Goal: Task Accomplishment & Management: Use online tool/utility

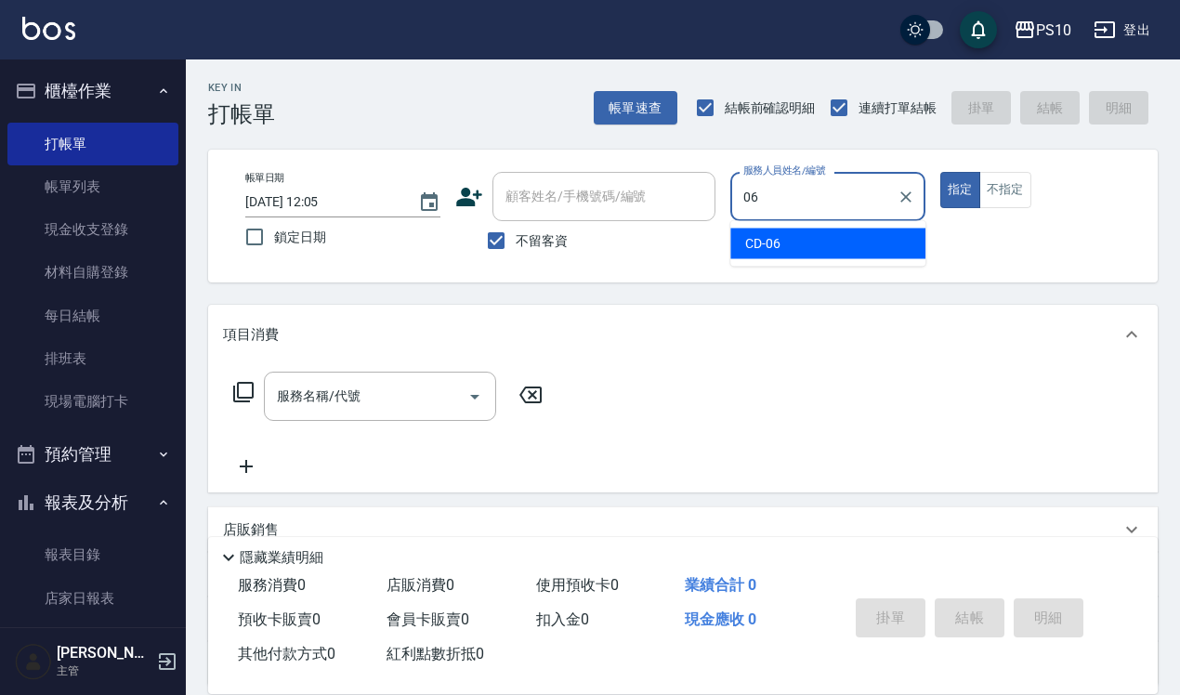
type input "CD-06"
type button "true"
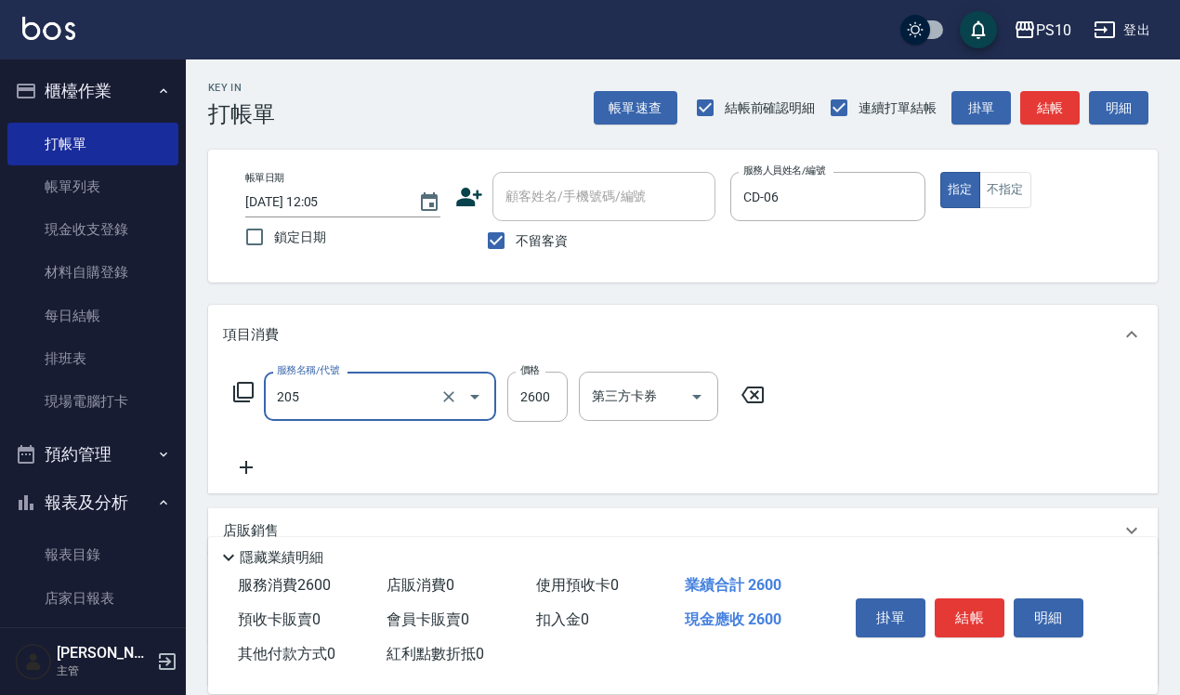
type input "剪髮卡(205)"
type input "2400"
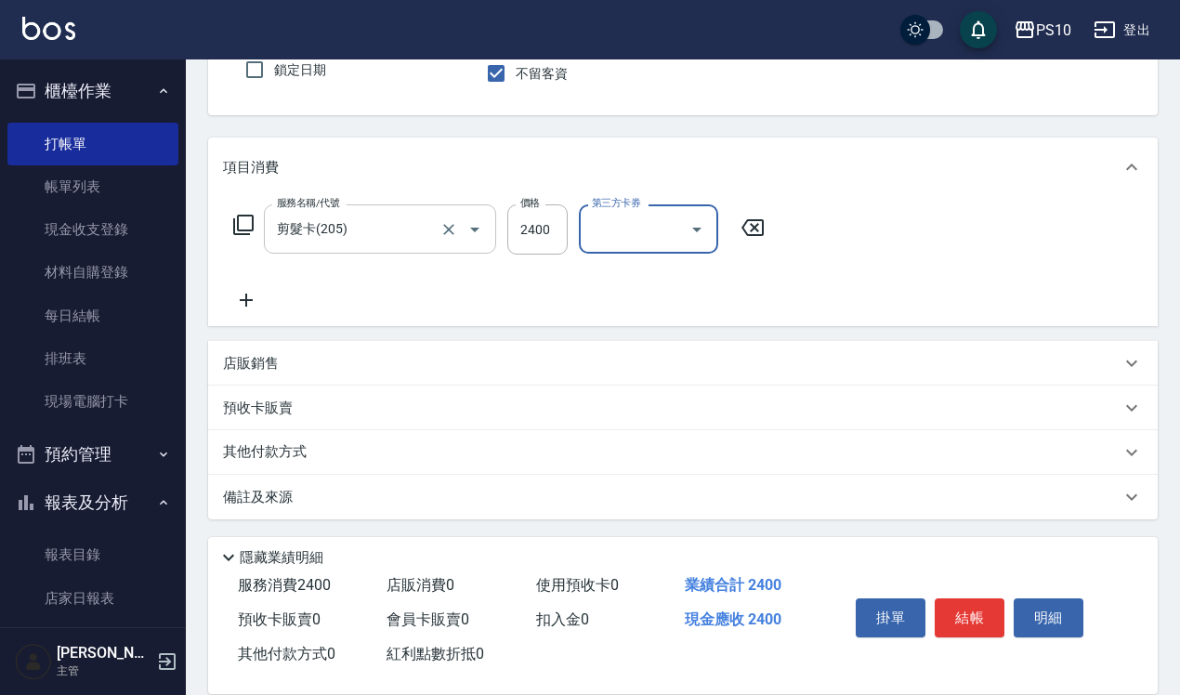
scroll to position [168, 0]
click at [321, 365] on div "店販銷售" at bounding box center [672, 363] width 898 height 20
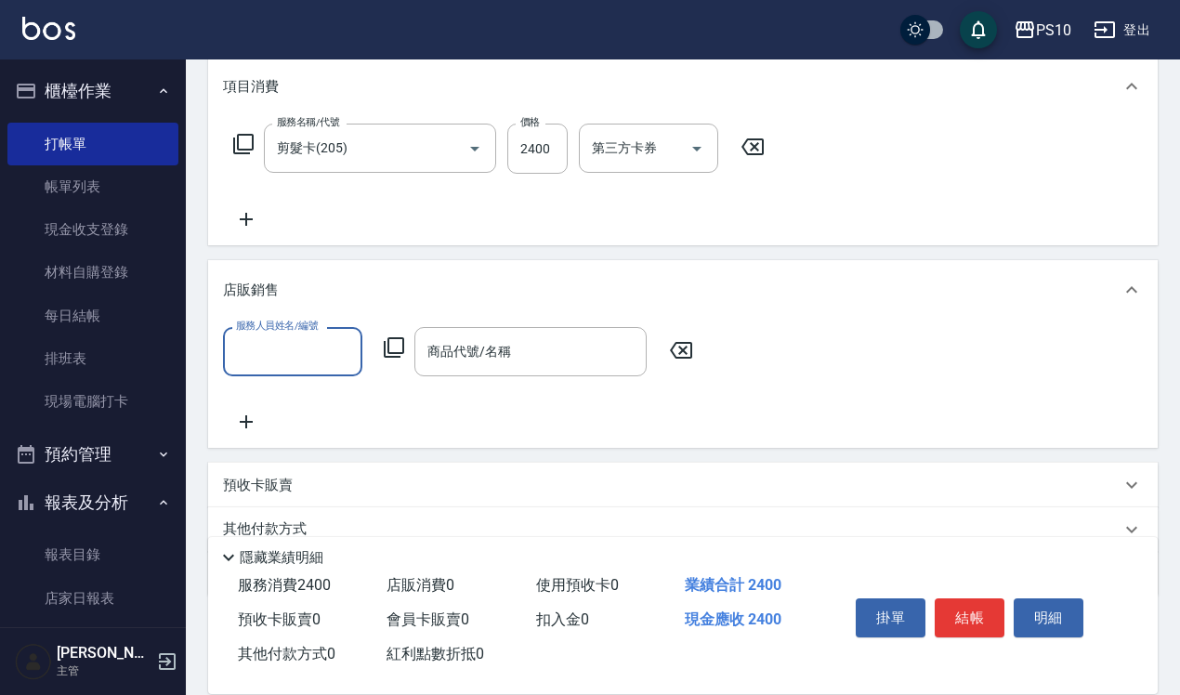
scroll to position [326, 0]
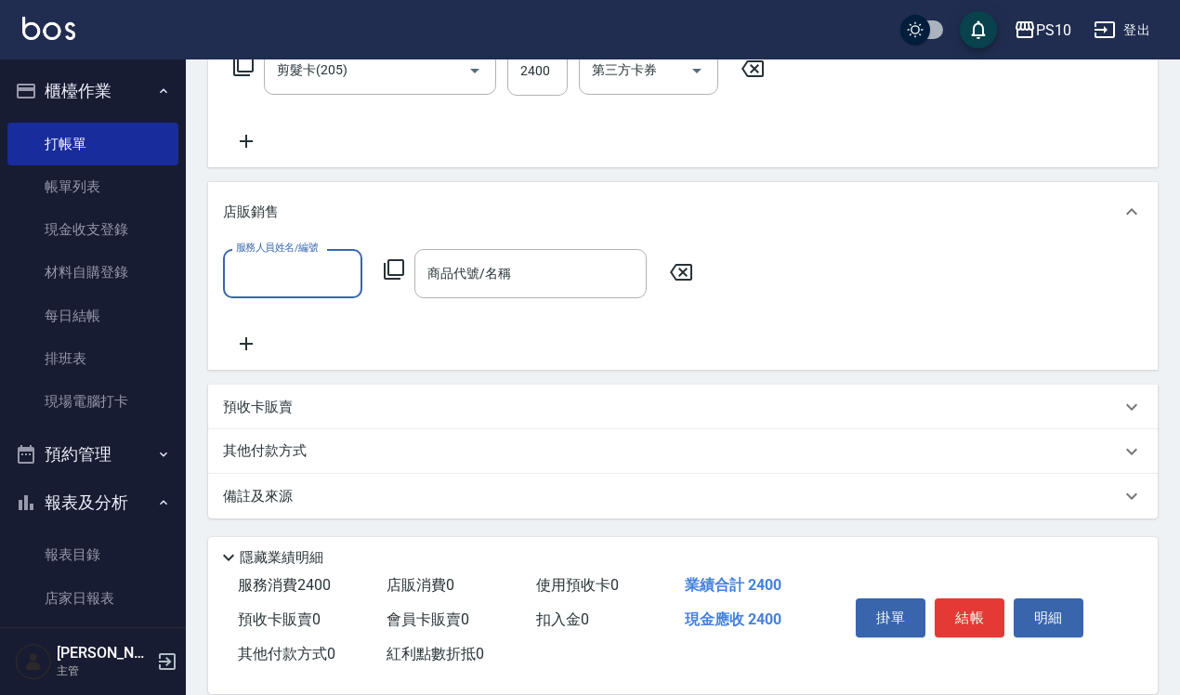
click at [345, 447] on div "其他付款方式" at bounding box center [672, 451] width 898 height 20
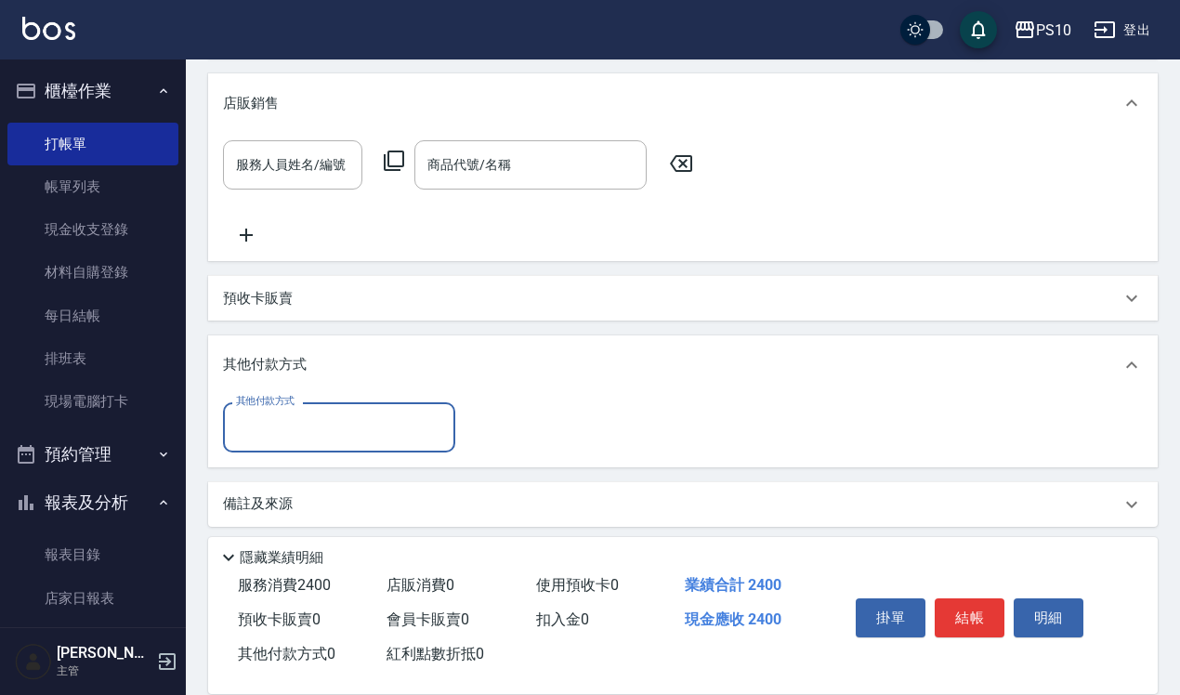
scroll to position [441, 0]
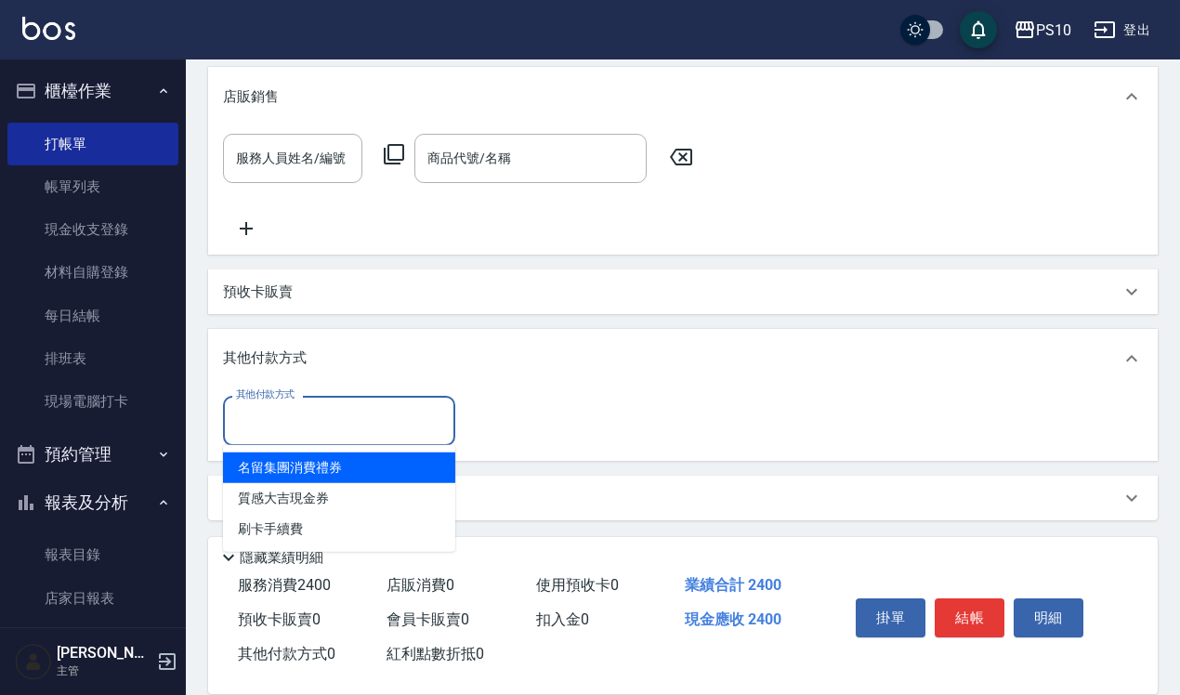
click at [341, 406] on input "其他付款方式" at bounding box center [339, 420] width 216 height 33
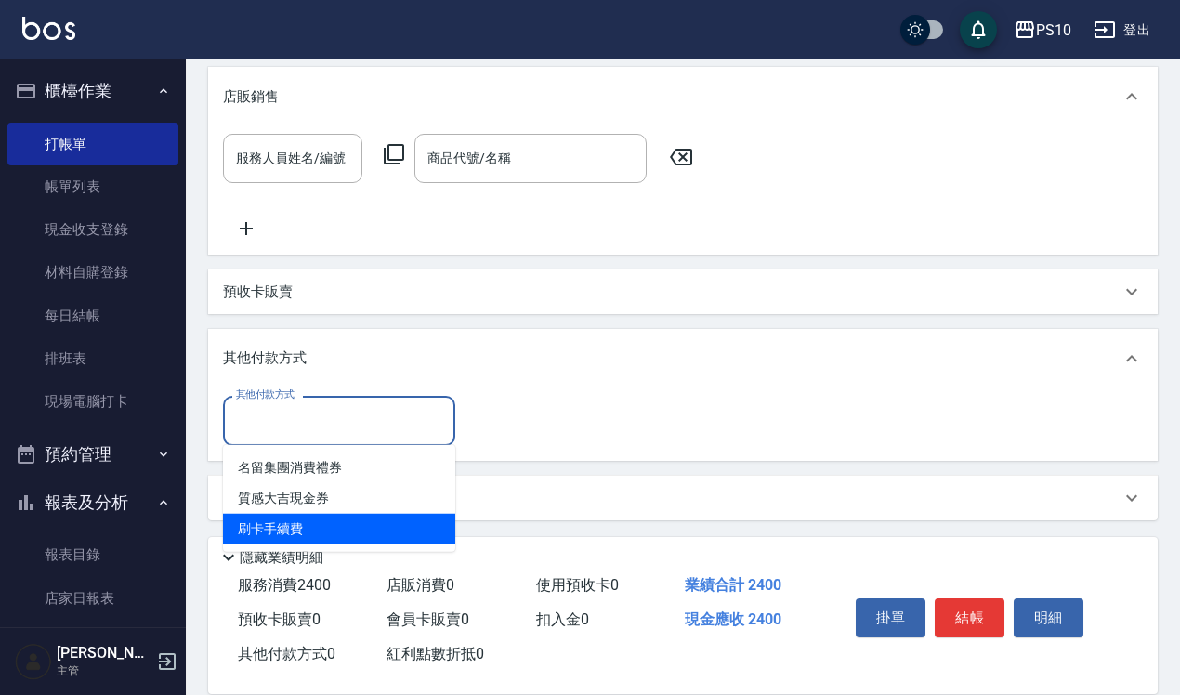
click at [364, 523] on span "刷卡手續費" at bounding box center [339, 529] width 232 height 31
type input "刷卡手續費"
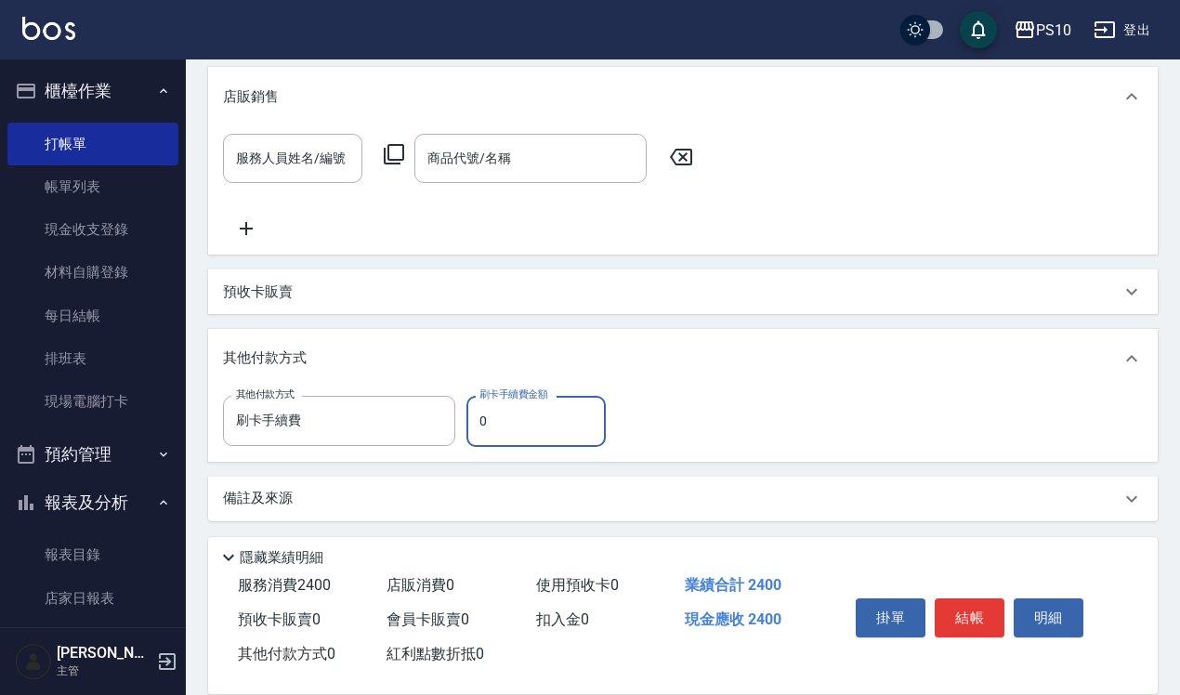
drag, startPoint x: 506, startPoint y: 421, endPoint x: 477, endPoint y: 419, distance: 29.8
click at [477, 419] on input "0" at bounding box center [535, 421] width 139 height 50
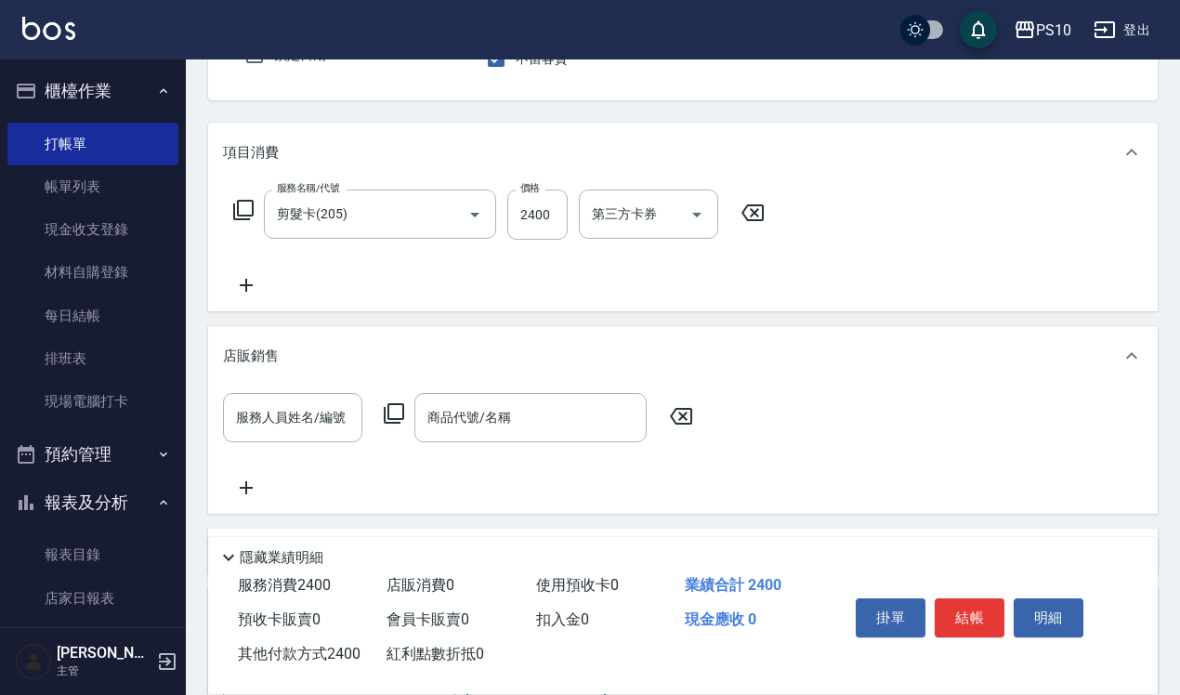
scroll to position [0, 0]
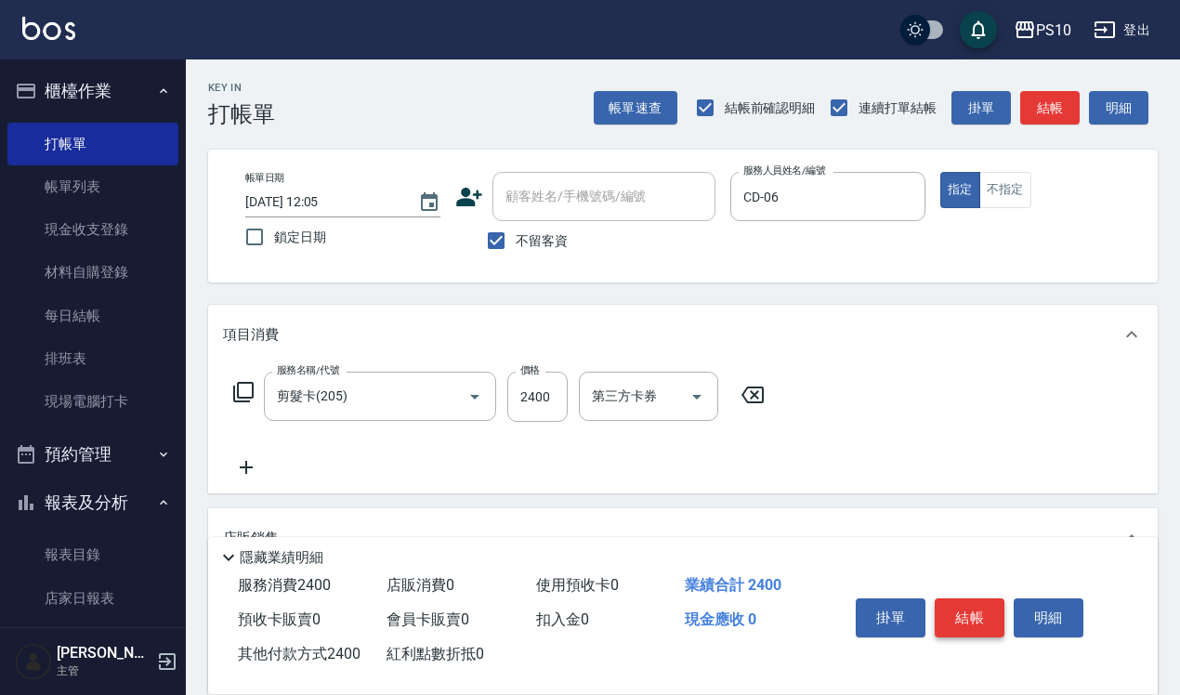
type input "2400"
click at [991, 616] on button "結帳" at bounding box center [970, 617] width 70 height 39
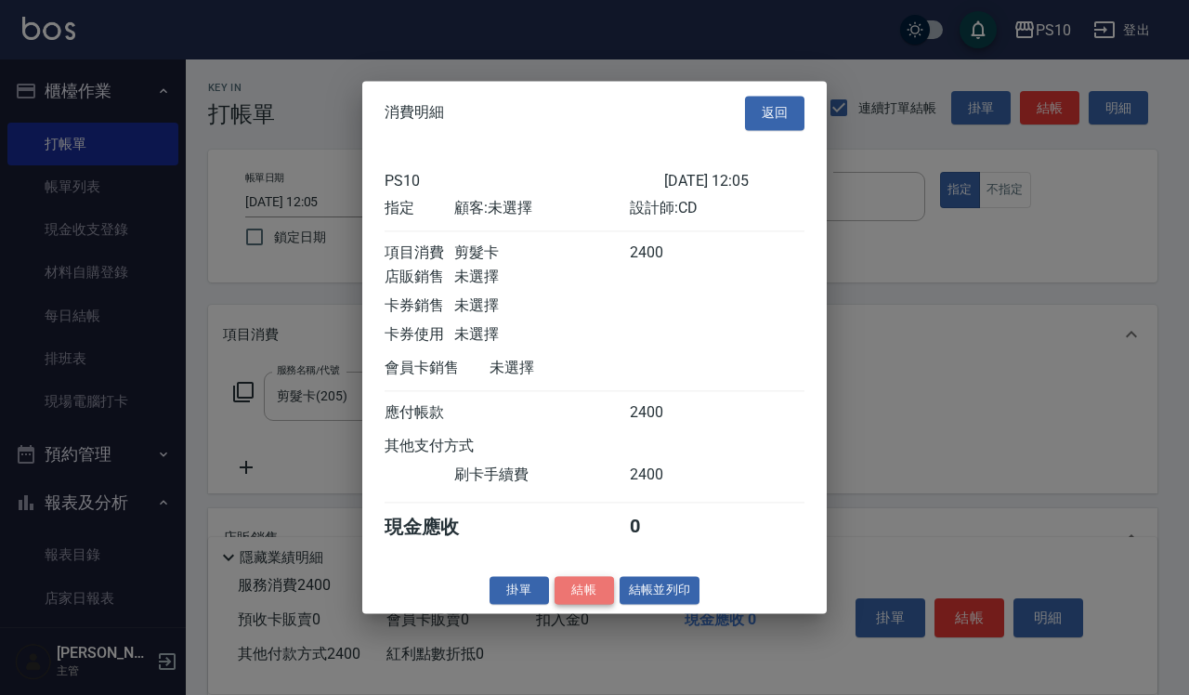
click at [576, 601] on button "結帳" at bounding box center [584, 590] width 59 height 29
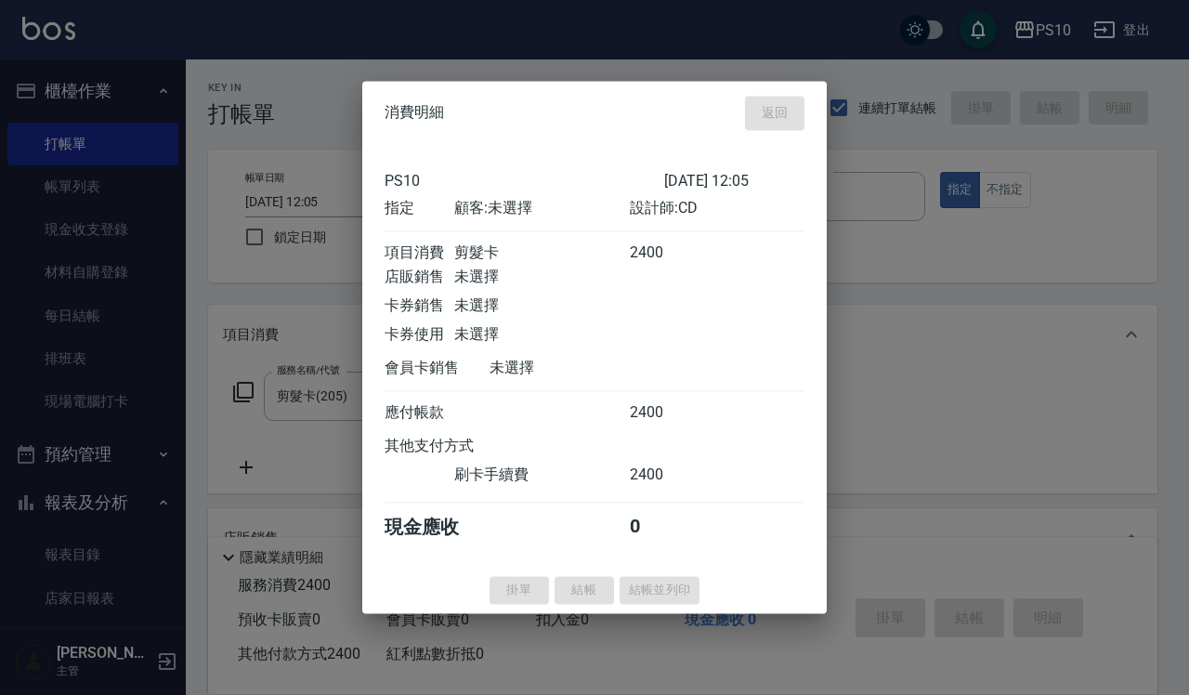
type input "[DATE] 17:46"
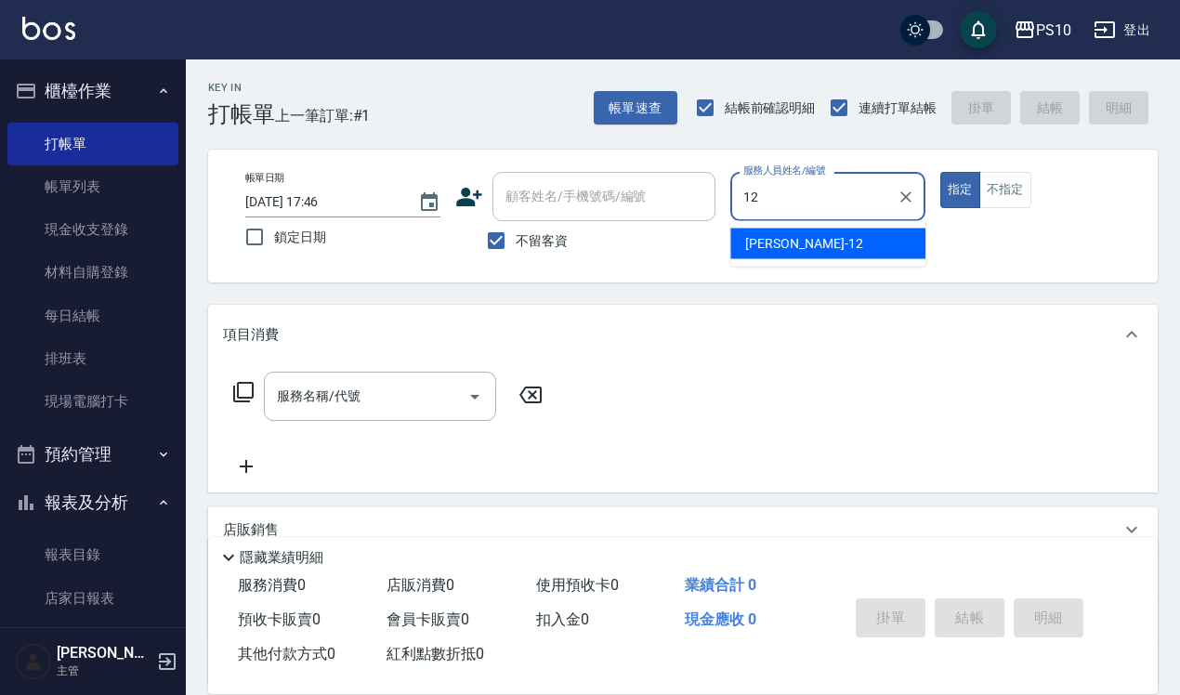
type input "[PERSON_NAME]-12"
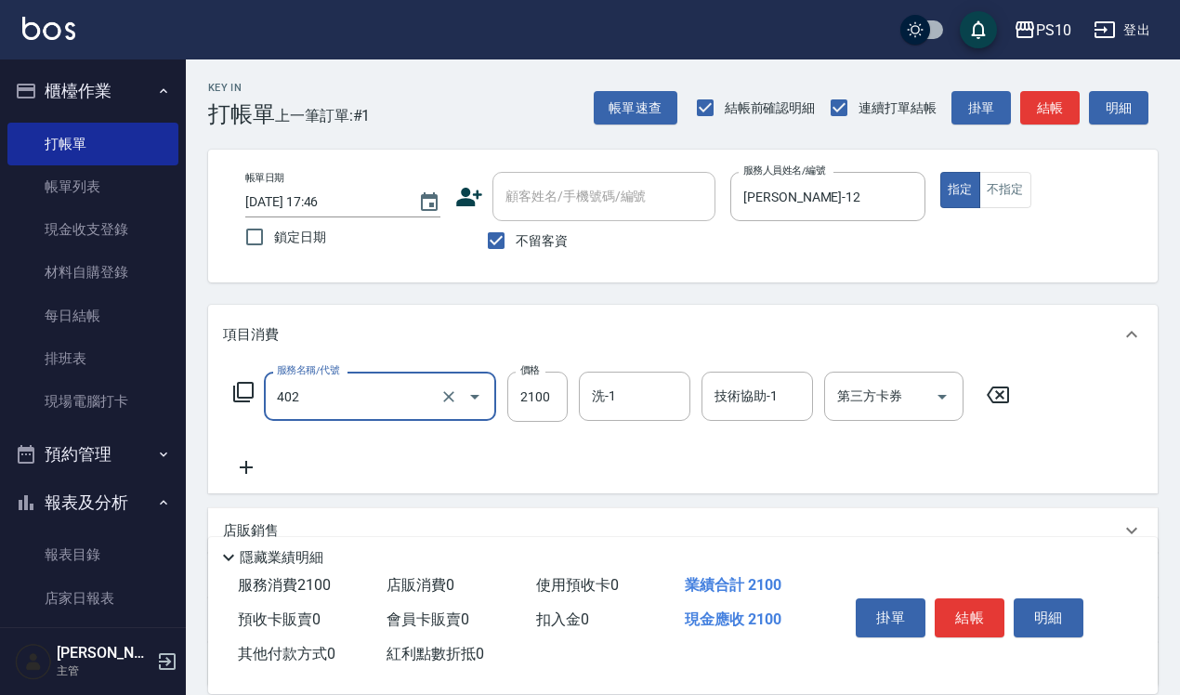
type input "染髮中髮(402)"
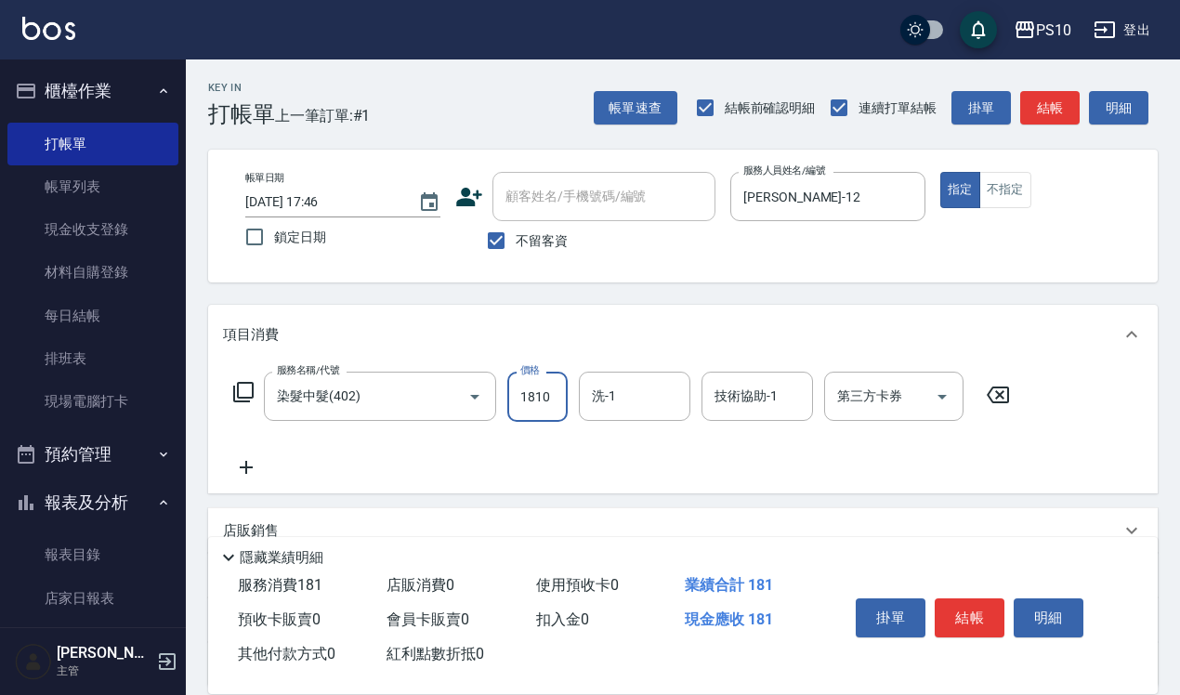
type input "1810"
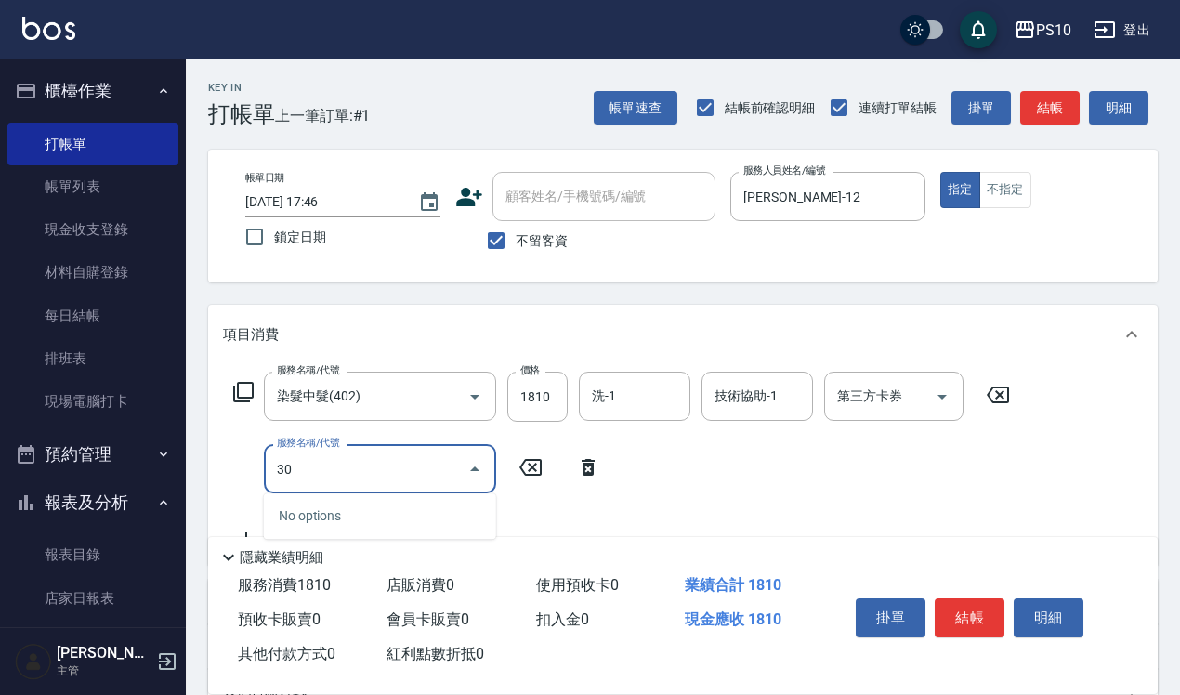
type input "3"
type input "5G中髮(508)"
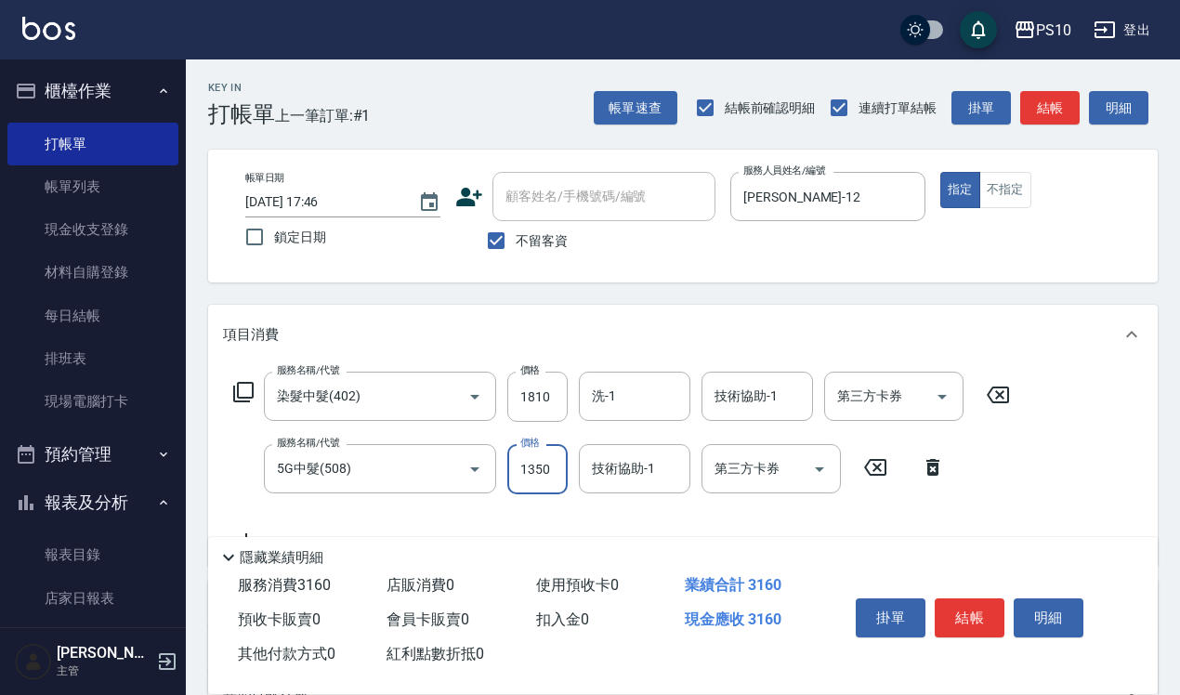
type input "1350"
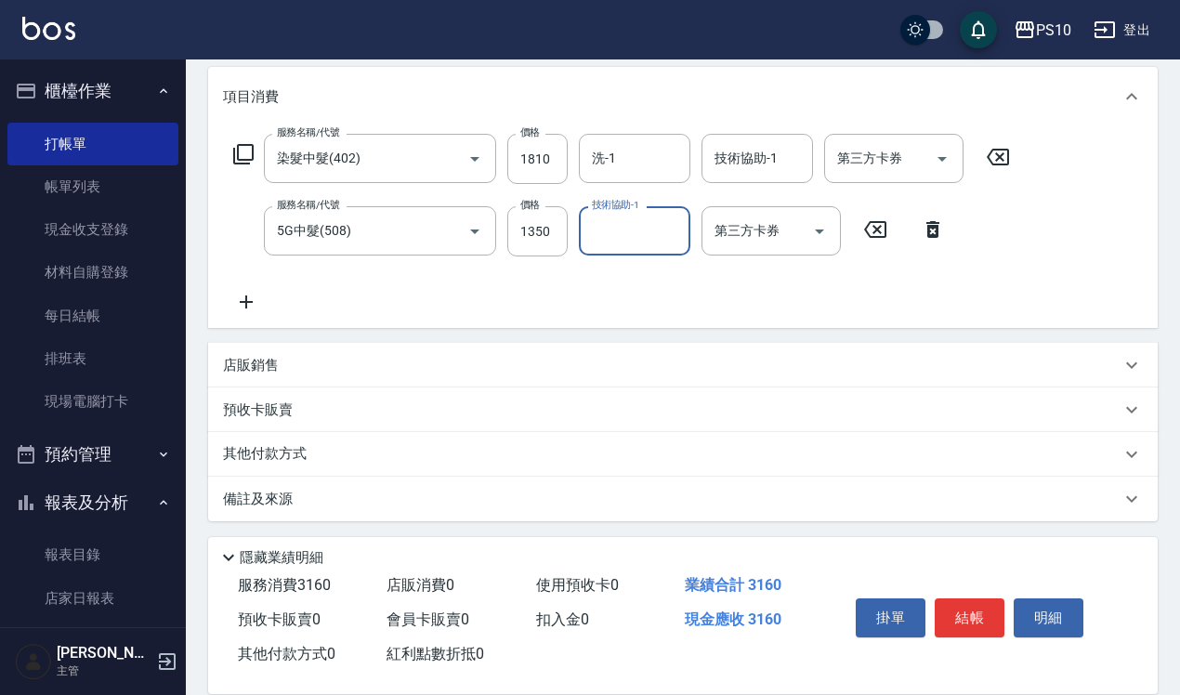
scroll to position [240, 0]
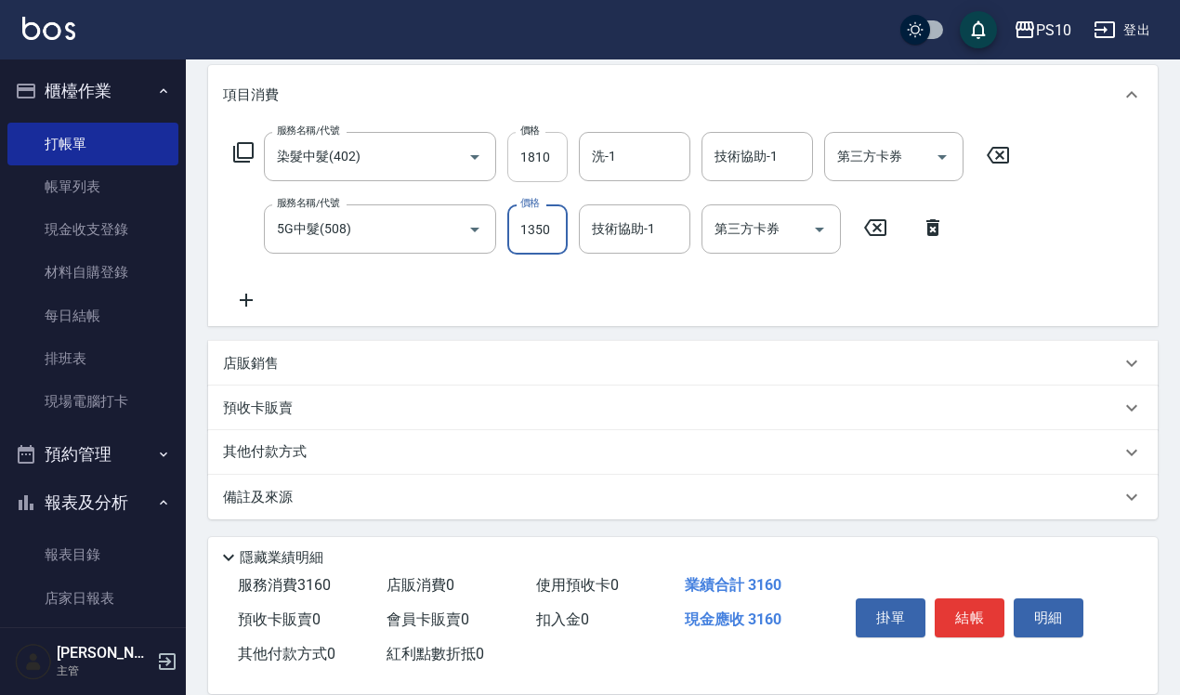
click at [537, 151] on input "1810" at bounding box center [537, 157] width 60 height 50
type input "1890"
click at [308, 444] on p "其他付款方式" at bounding box center [269, 452] width 93 height 20
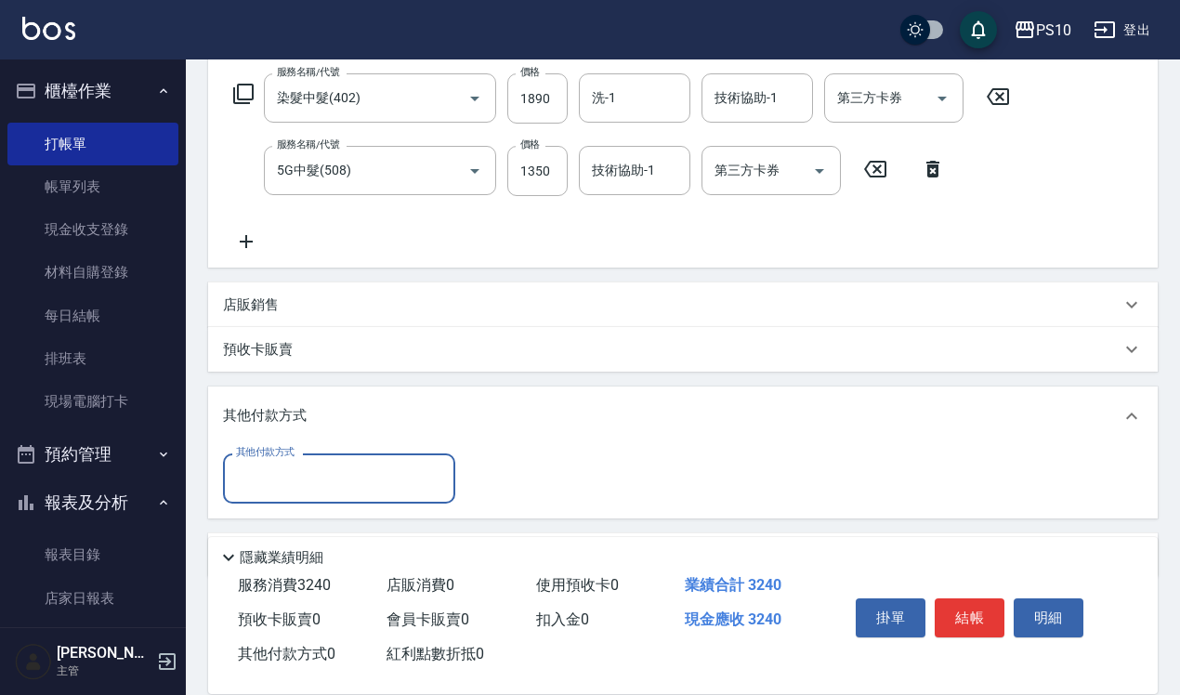
scroll to position [356, 0]
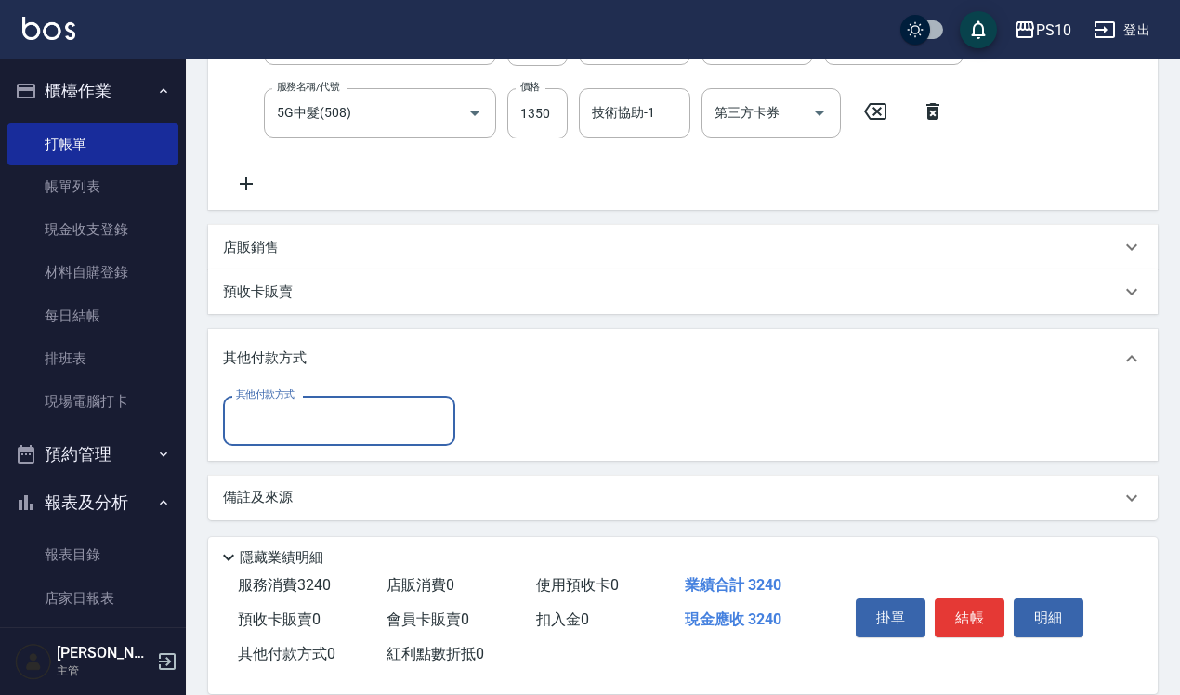
click at [332, 423] on input "其他付款方式" at bounding box center [339, 420] width 216 height 33
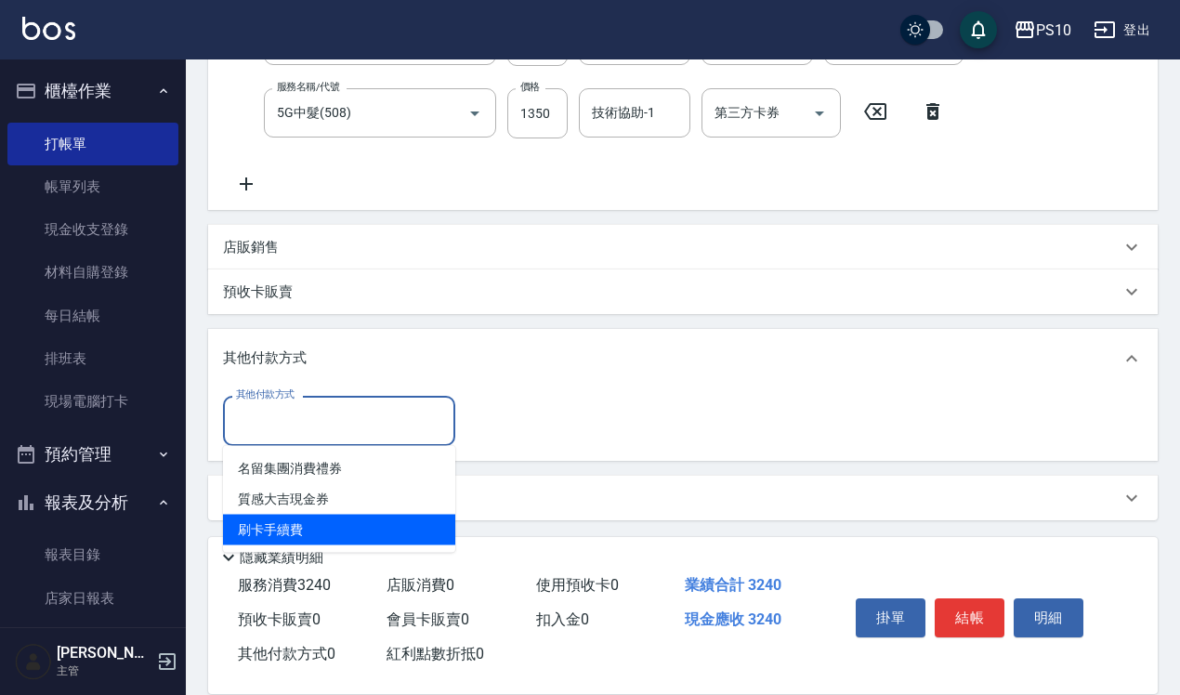
click at [325, 535] on span "刷卡手續費" at bounding box center [339, 530] width 232 height 31
type input "刷卡手續費"
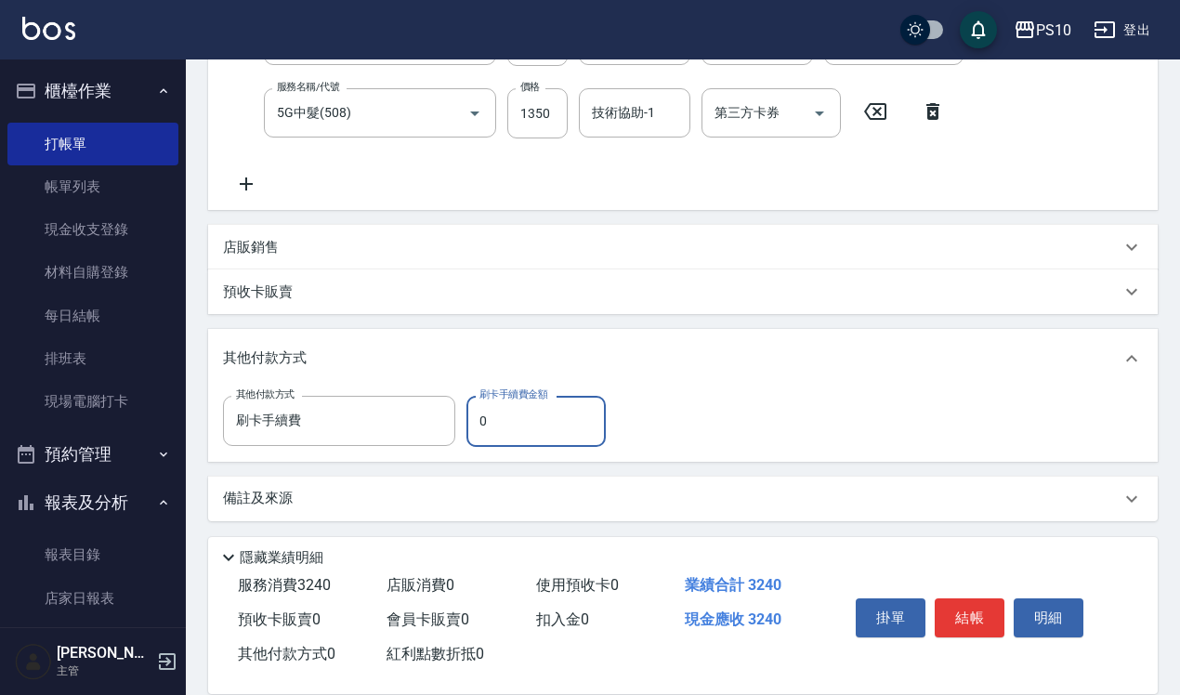
click at [490, 400] on label "刷卡手續費金額" at bounding box center [513, 394] width 68 height 14
click at [490, 400] on input "0" at bounding box center [535, 421] width 139 height 50
drag, startPoint x: 490, startPoint y: 414, endPoint x: 470, endPoint y: 414, distance: 19.5
click at [470, 414] on input "0" at bounding box center [535, 421] width 139 height 50
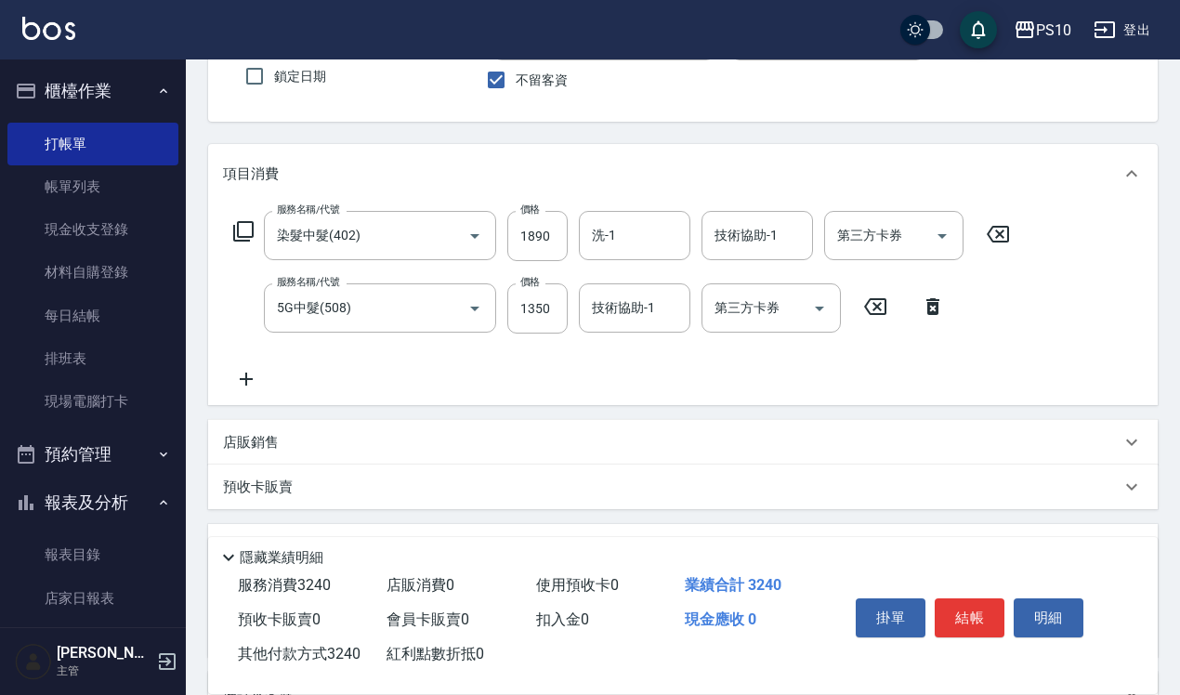
scroll to position [0, 0]
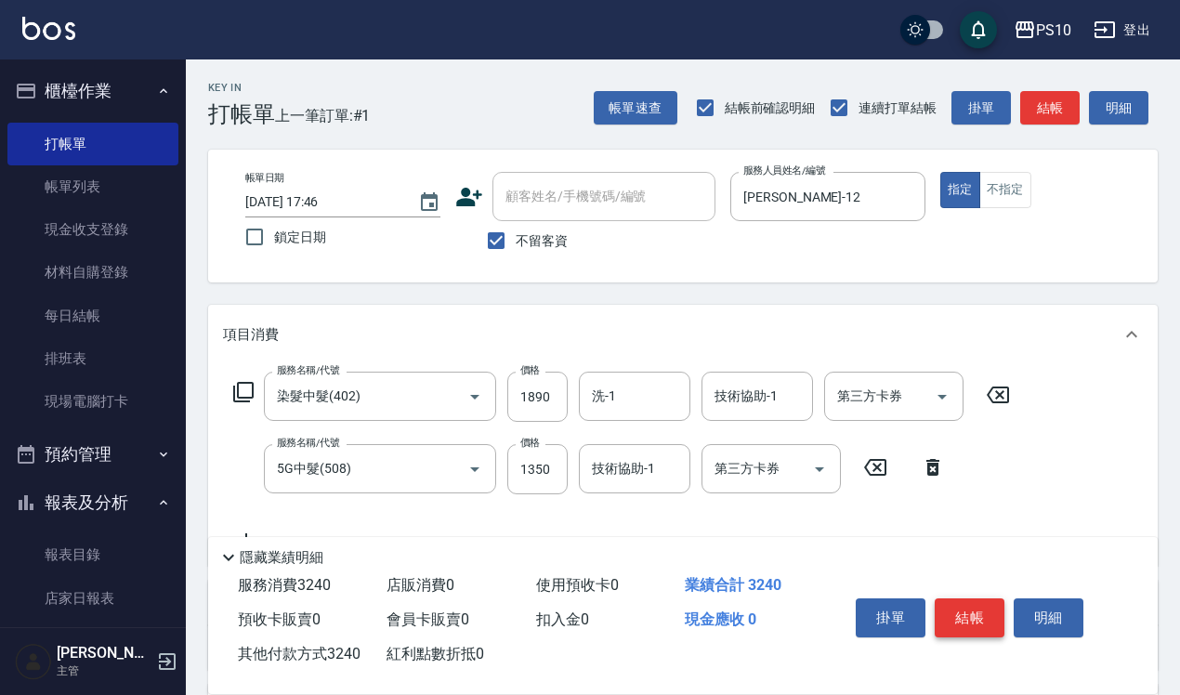
type input "3240"
click at [980, 600] on button "結帳" at bounding box center [970, 617] width 70 height 39
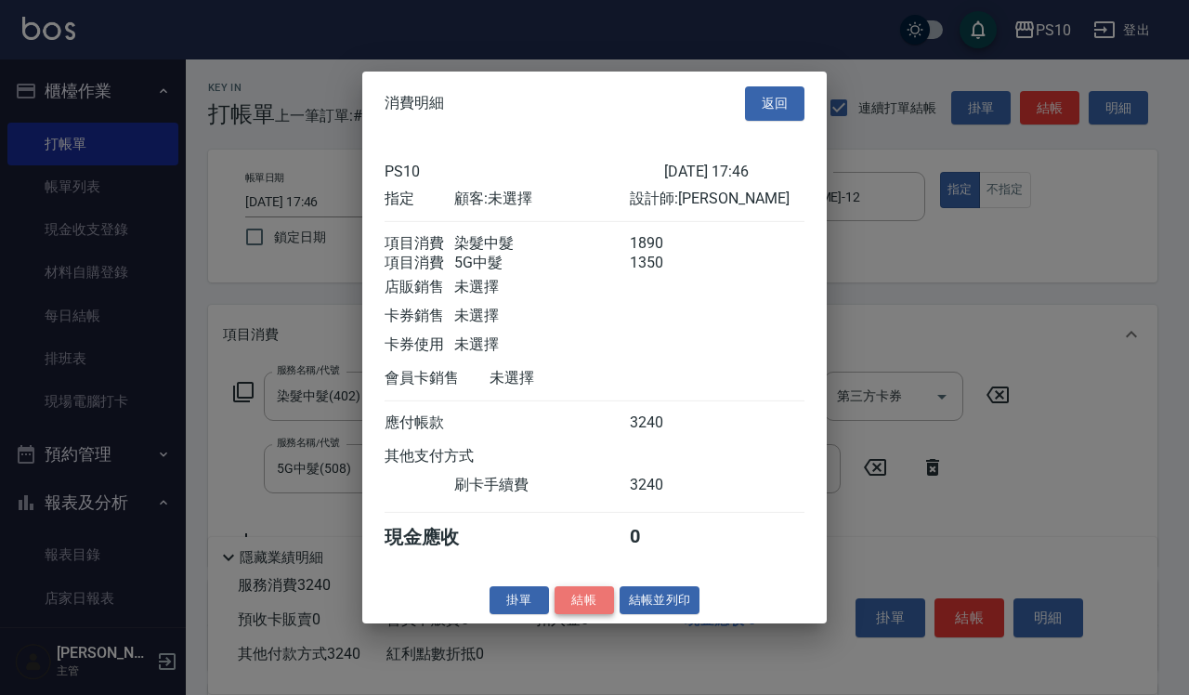
click at [572, 614] on button "結帳" at bounding box center [584, 599] width 59 height 29
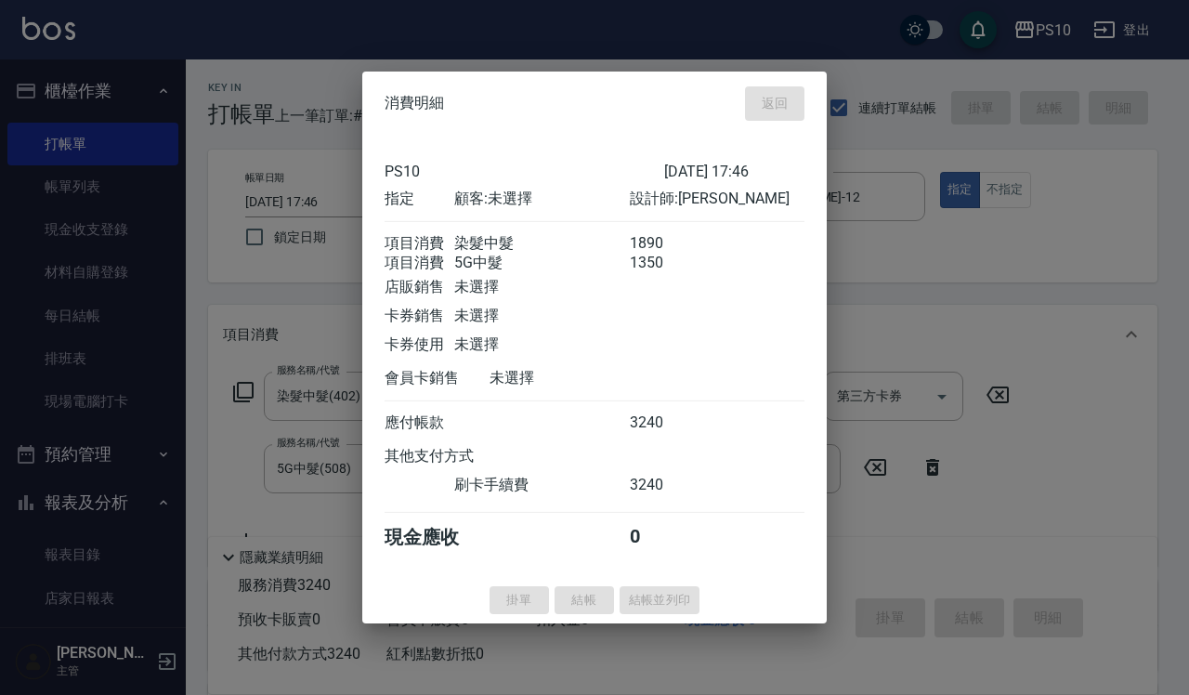
type input "[DATE] 17:47"
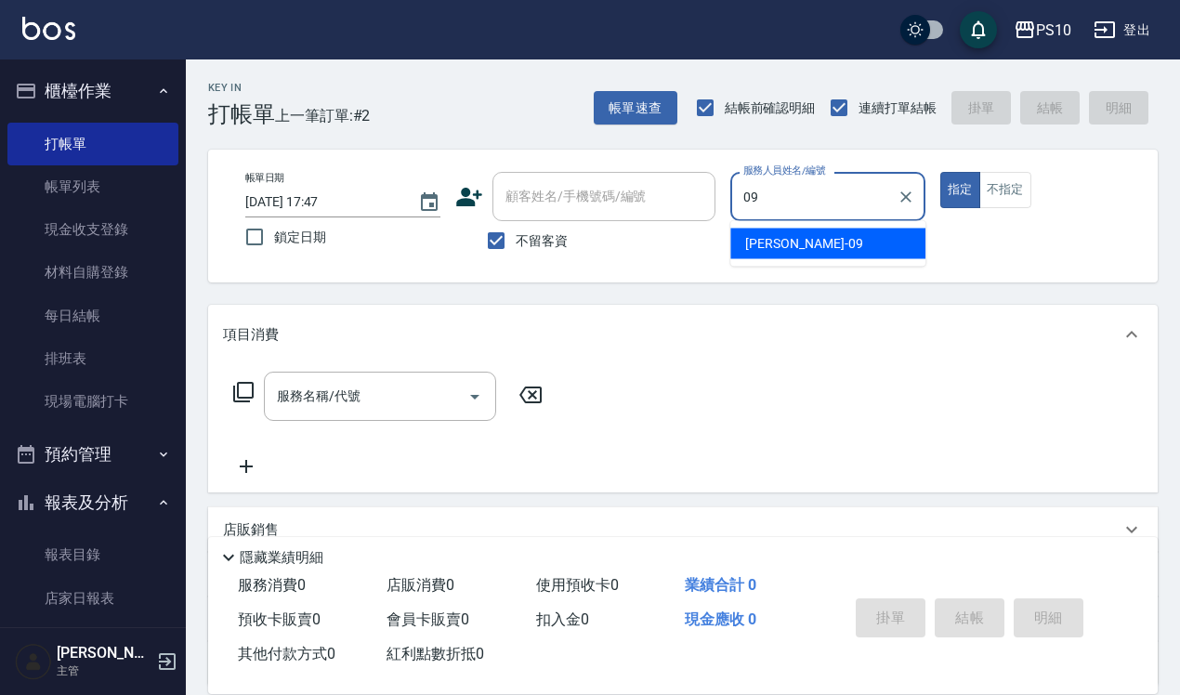
type input "[PERSON_NAME]-09"
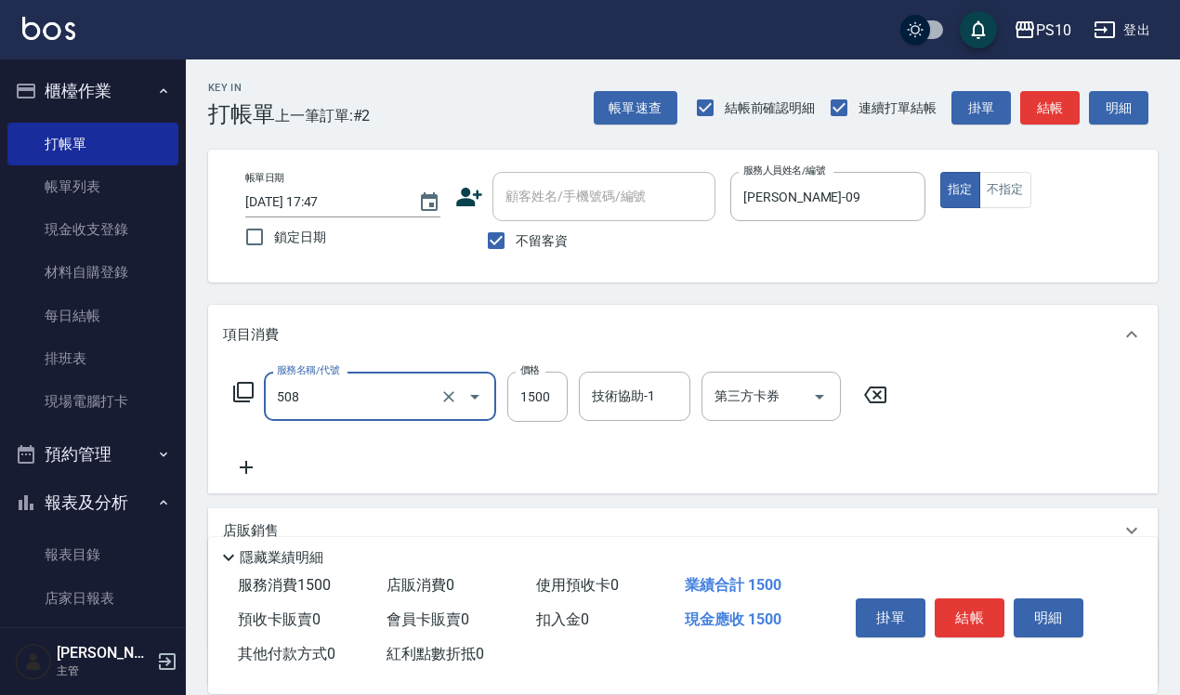
type input "5G中髮(508)"
type input "1350"
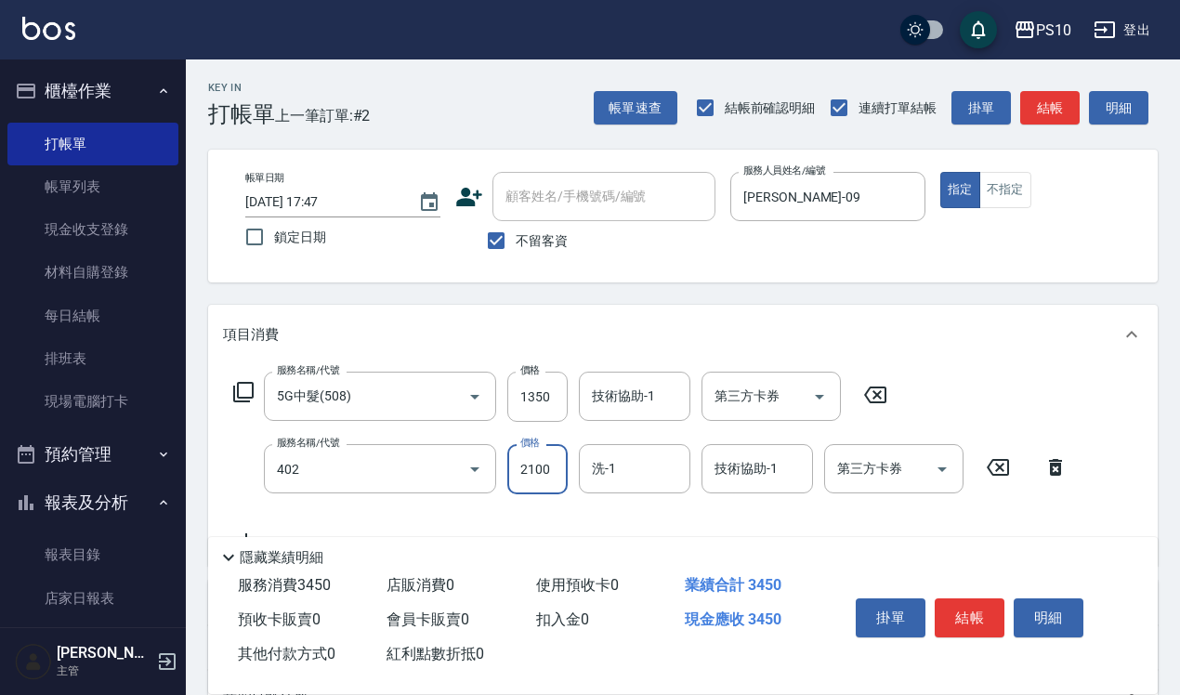
type input "染髮中髮(402)"
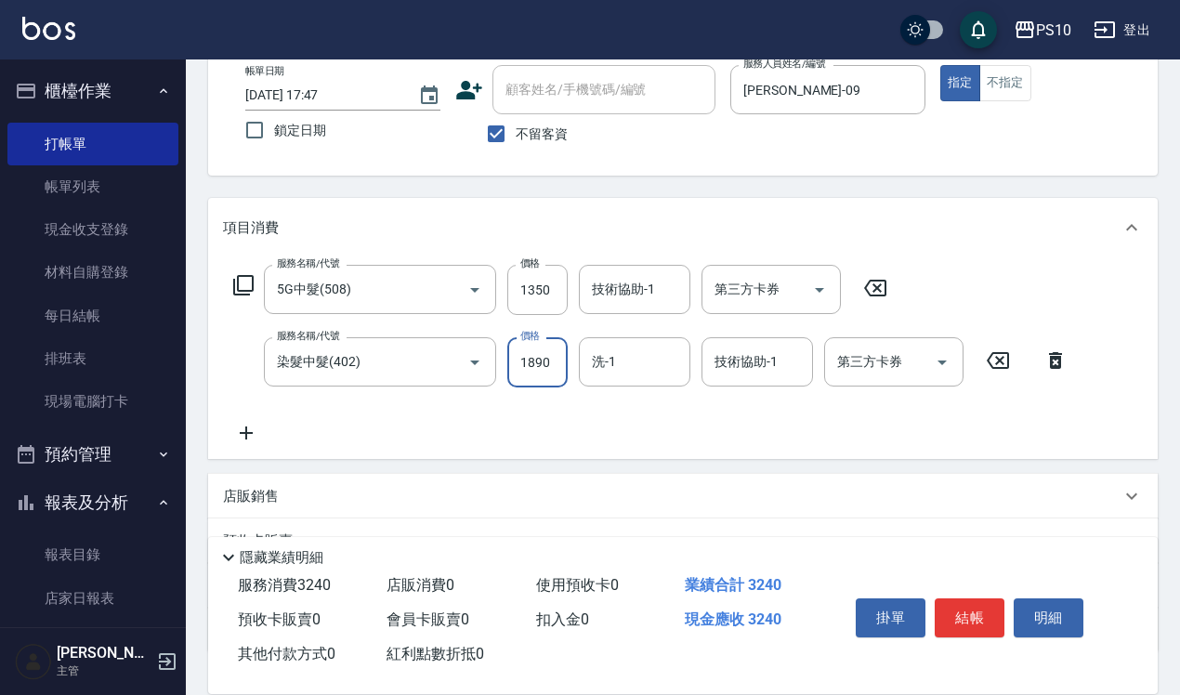
scroll to position [240, 0]
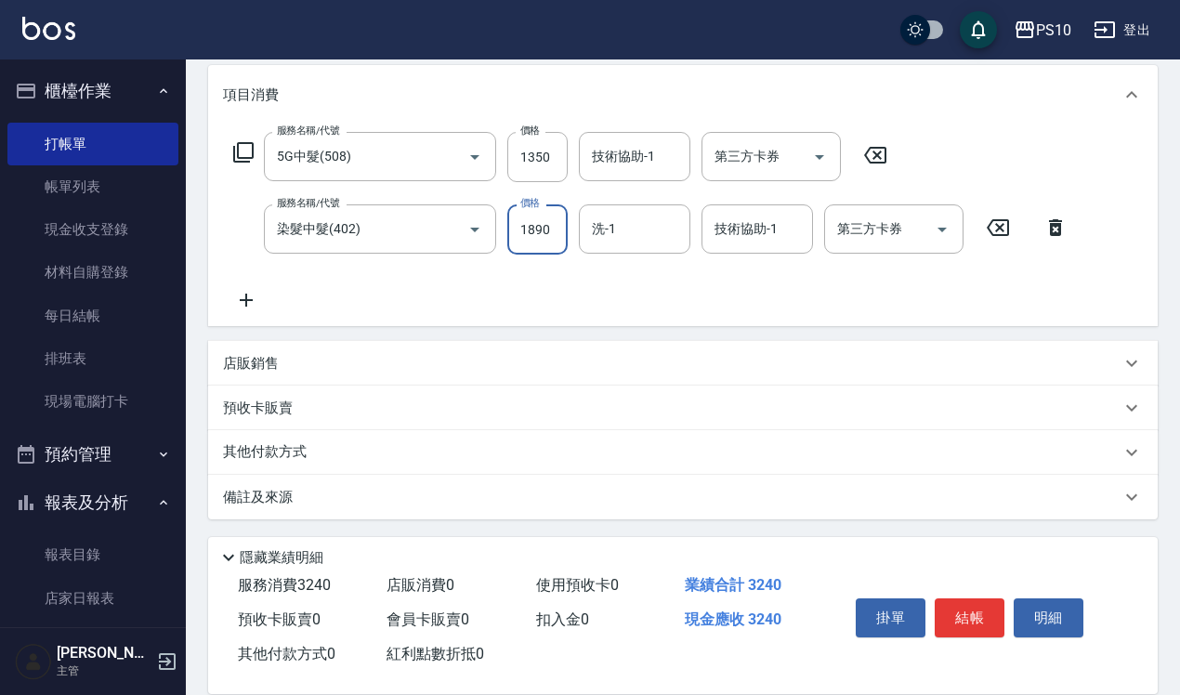
type input "1890"
click at [354, 460] on div "其他付款方式" at bounding box center [672, 452] width 898 height 20
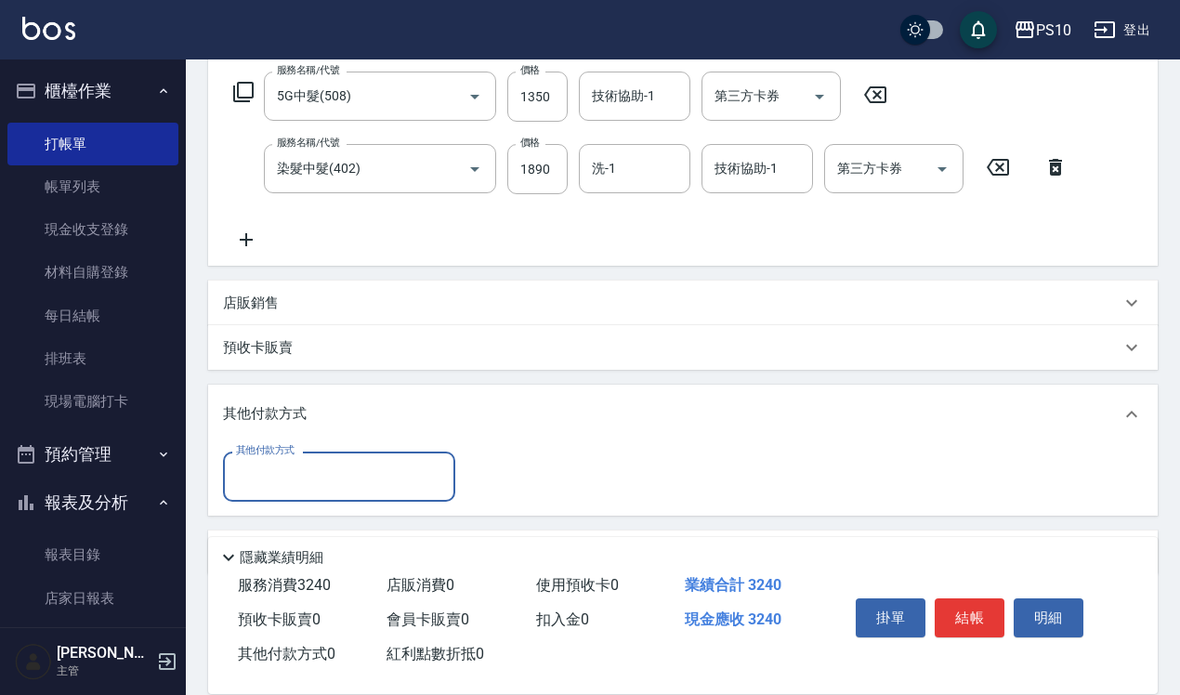
scroll to position [356, 0]
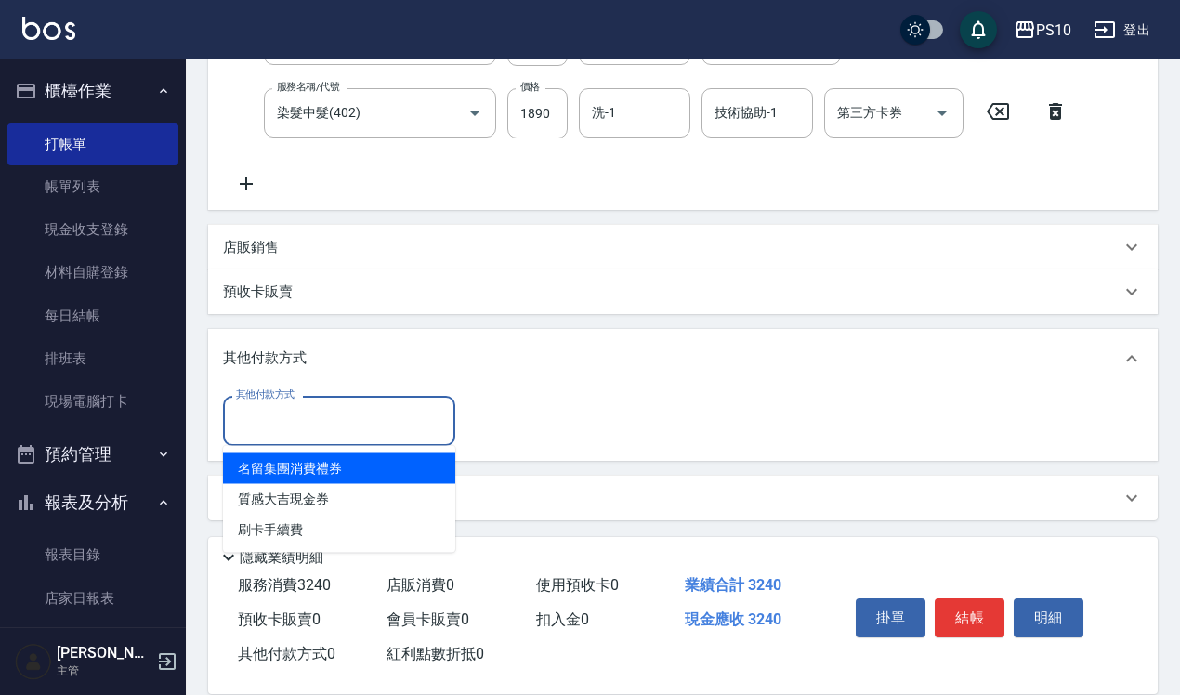
click at [323, 420] on input "其他付款方式" at bounding box center [339, 420] width 216 height 33
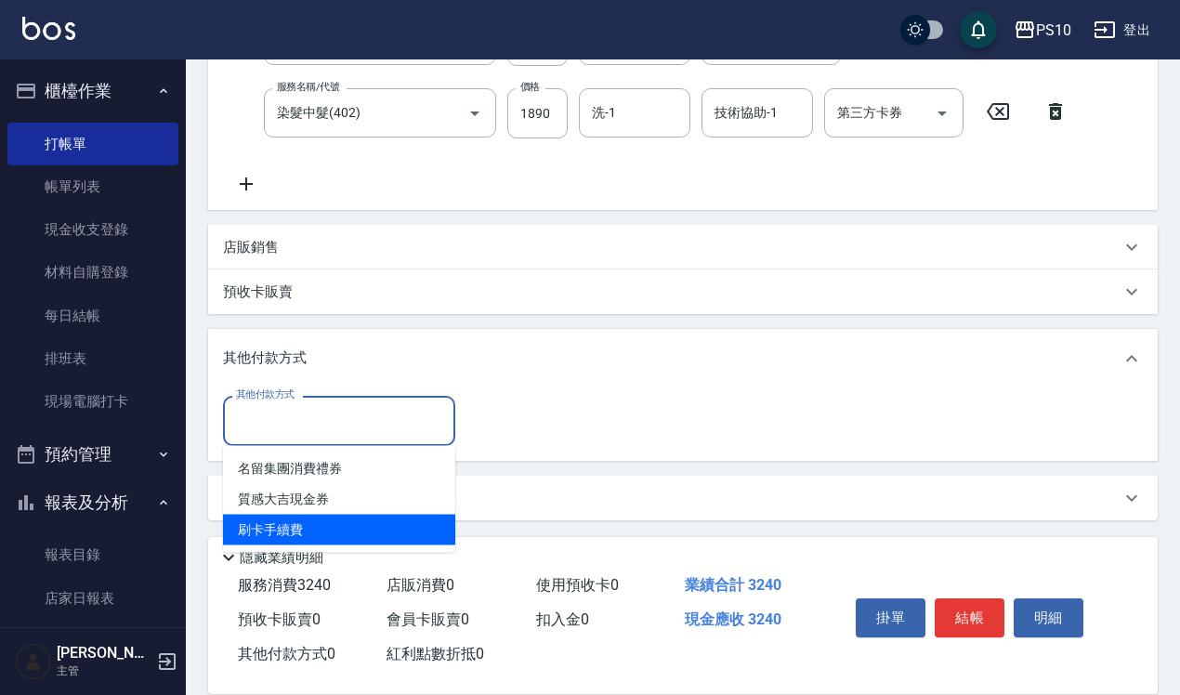
click at [325, 530] on span "刷卡手續費" at bounding box center [339, 530] width 232 height 31
type input "刷卡手續費"
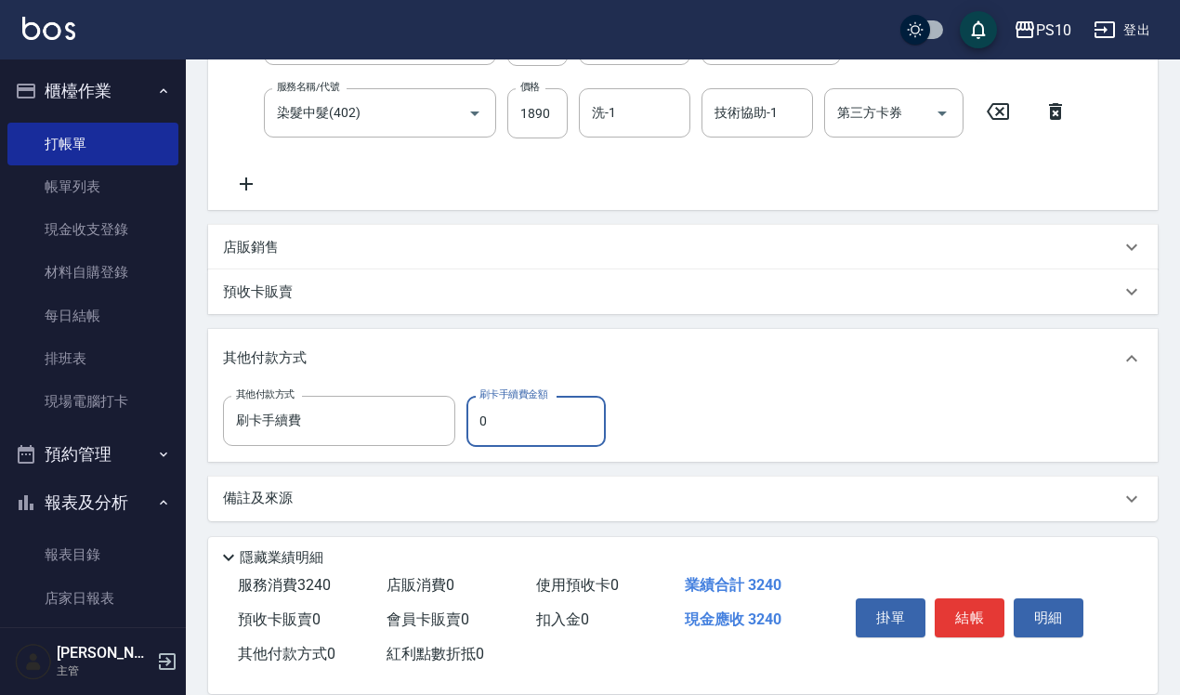
drag, startPoint x: 481, startPoint y: 421, endPoint x: 495, endPoint y: 424, distance: 14.2
click at [495, 424] on input "0" at bounding box center [535, 421] width 139 height 50
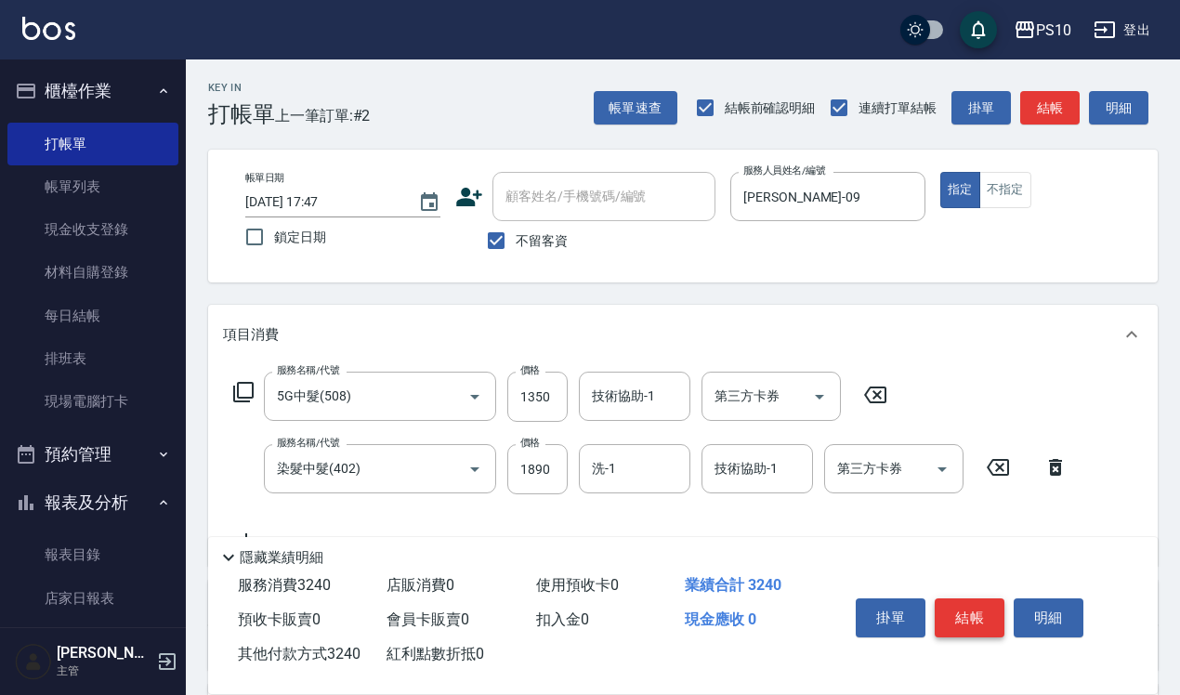
type input "3240"
click at [959, 611] on button "結帳" at bounding box center [970, 617] width 70 height 39
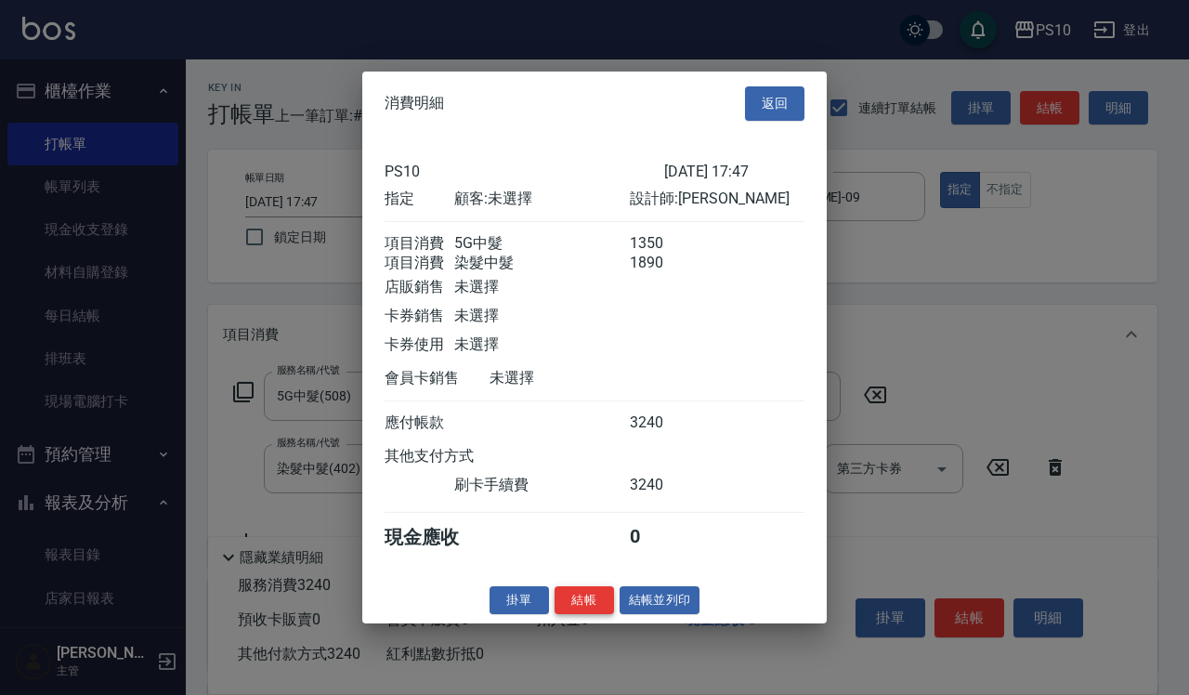
click at [600, 614] on button "結帳" at bounding box center [584, 599] width 59 height 29
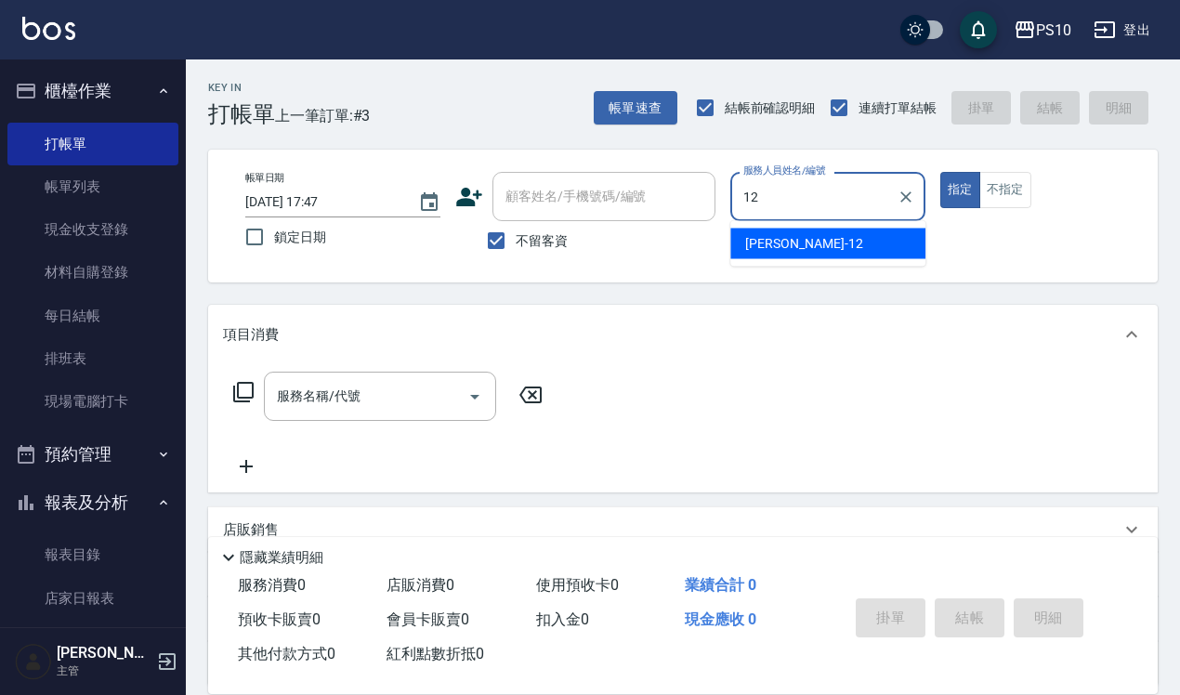
type input "[PERSON_NAME]-12"
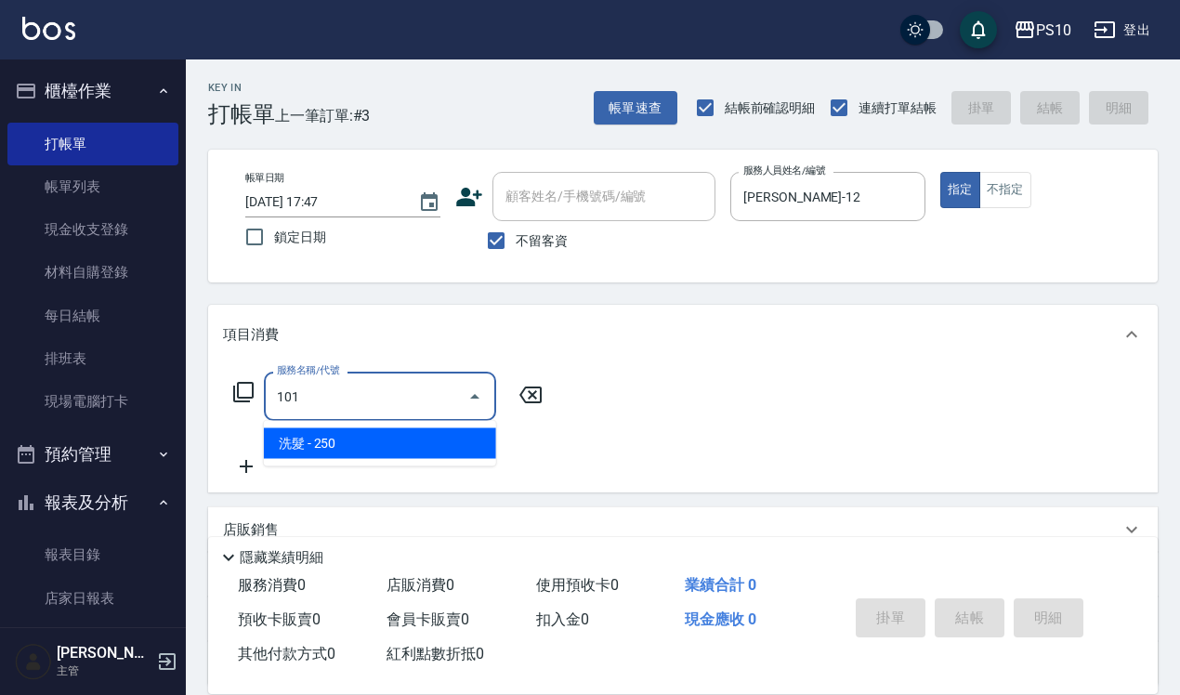
type input "洗髮(101)"
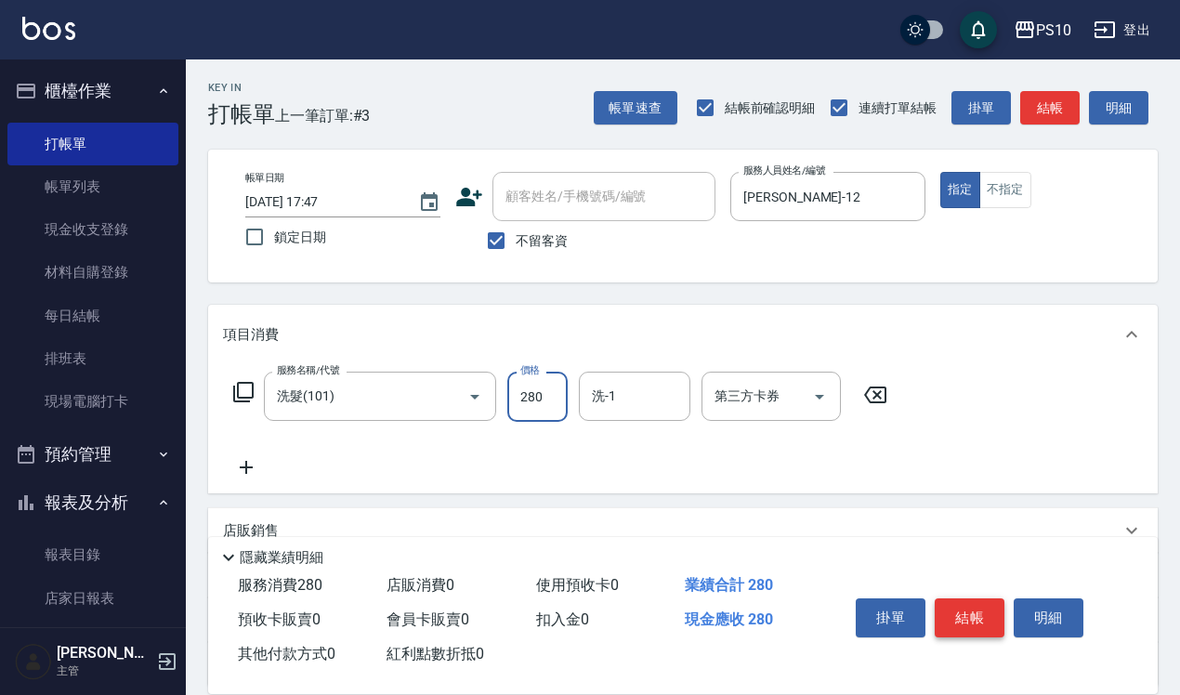
type input "280"
click at [969, 599] on button "結帳" at bounding box center [970, 617] width 70 height 39
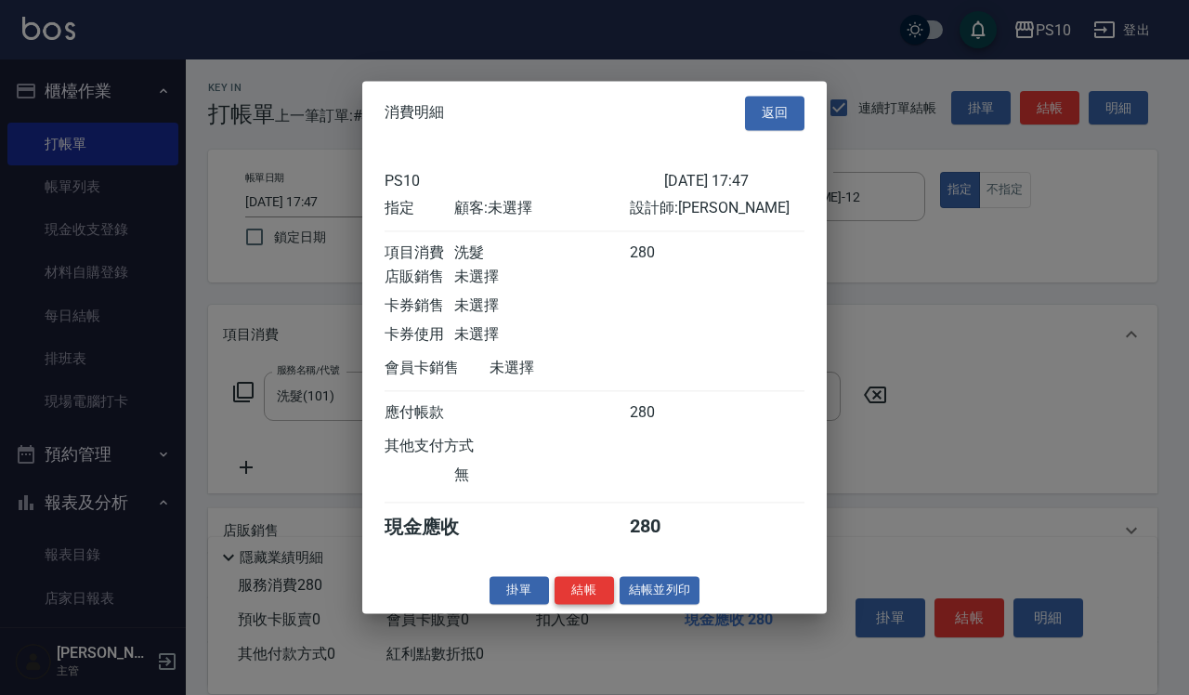
click at [587, 602] on button "結帳" at bounding box center [584, 590] width 59 height 29
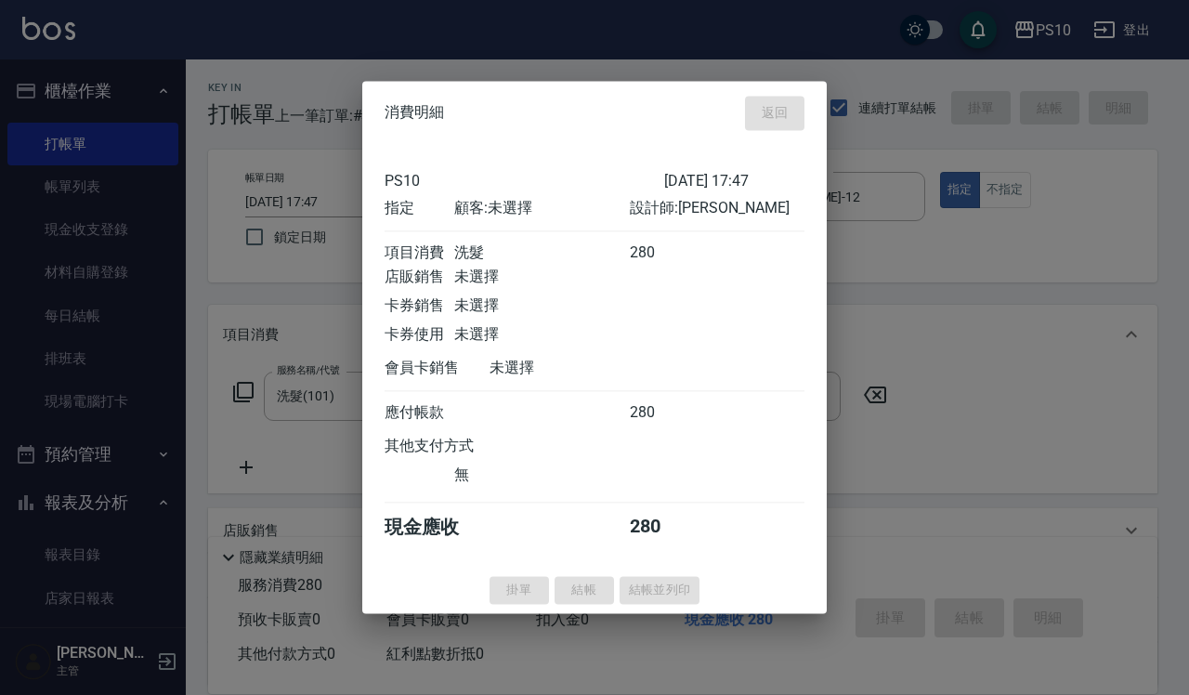
type input "[DATE] 17:48"
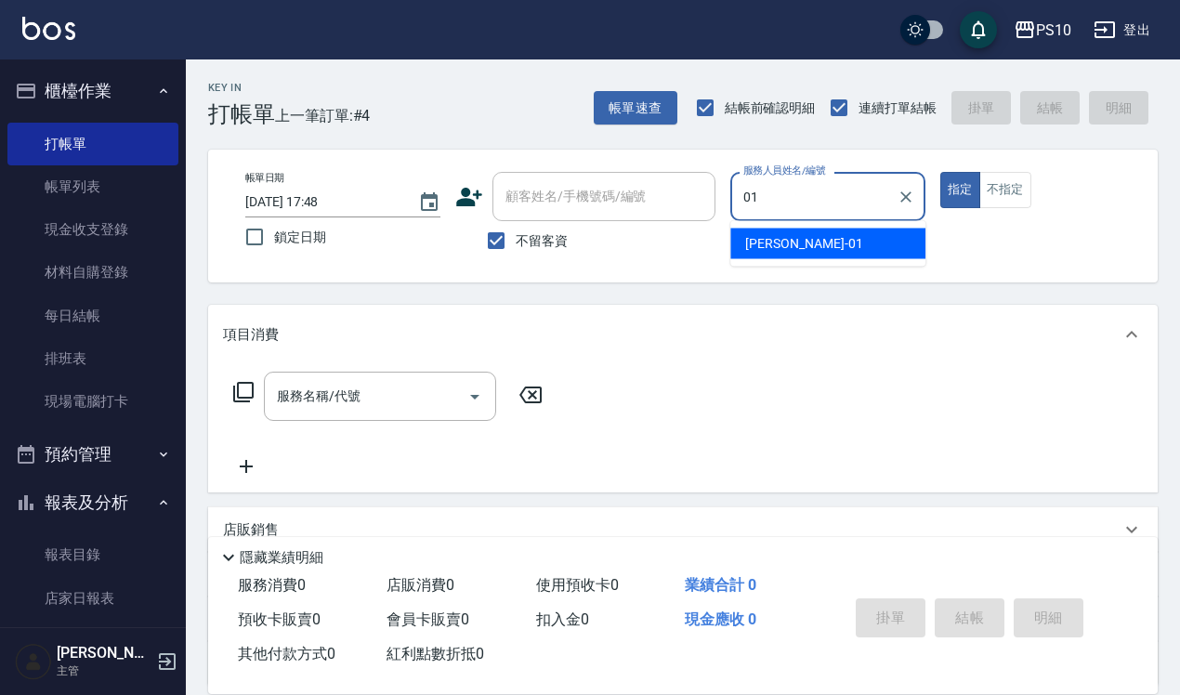
type input "[PERSON_NAME]-01"
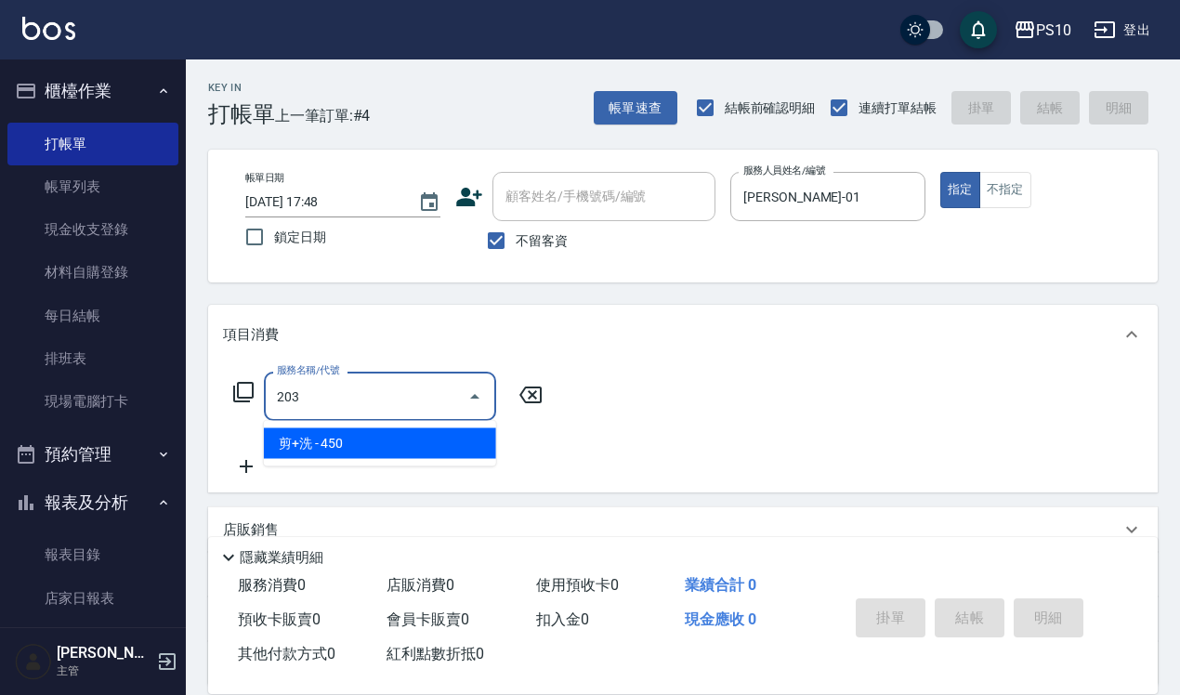
type input "剪+洗(203)"
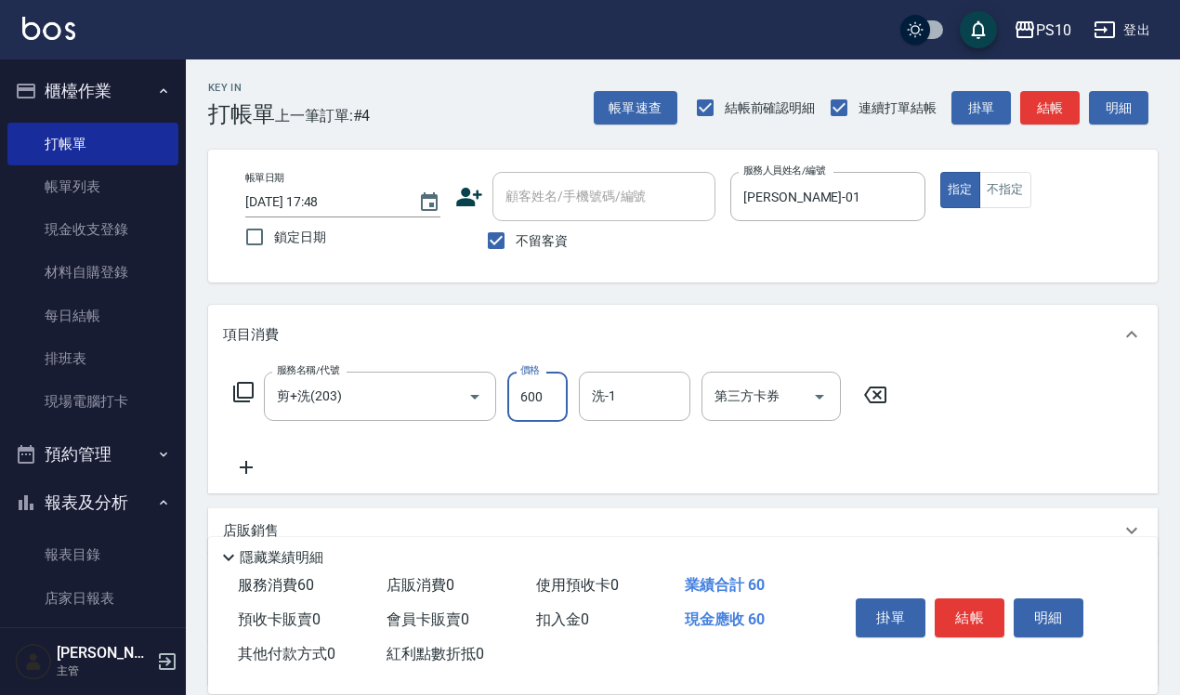
type input "600"
click at [980, 607] on button "結帳" at bounding box center [970, 617] width 70 height 39
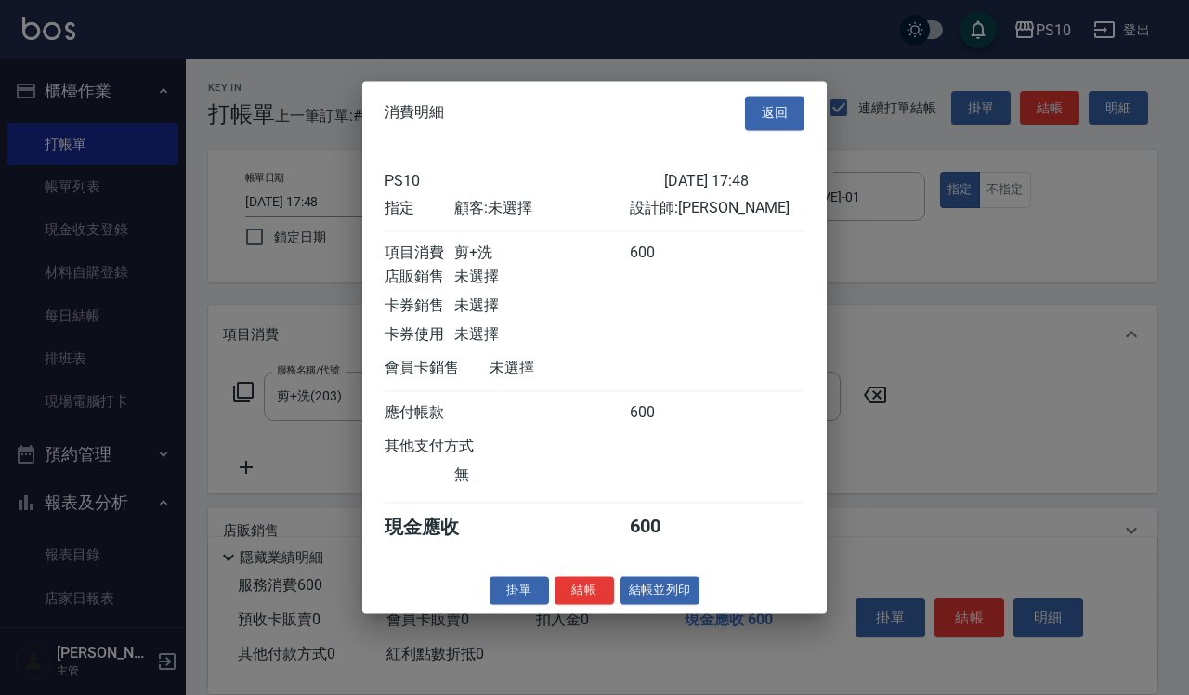
click at [586, 598] on button "結帳" at bounding box center [584, 590] width 59 height 29
